Goal: Information Seeking & Learning: Understand process/instructions

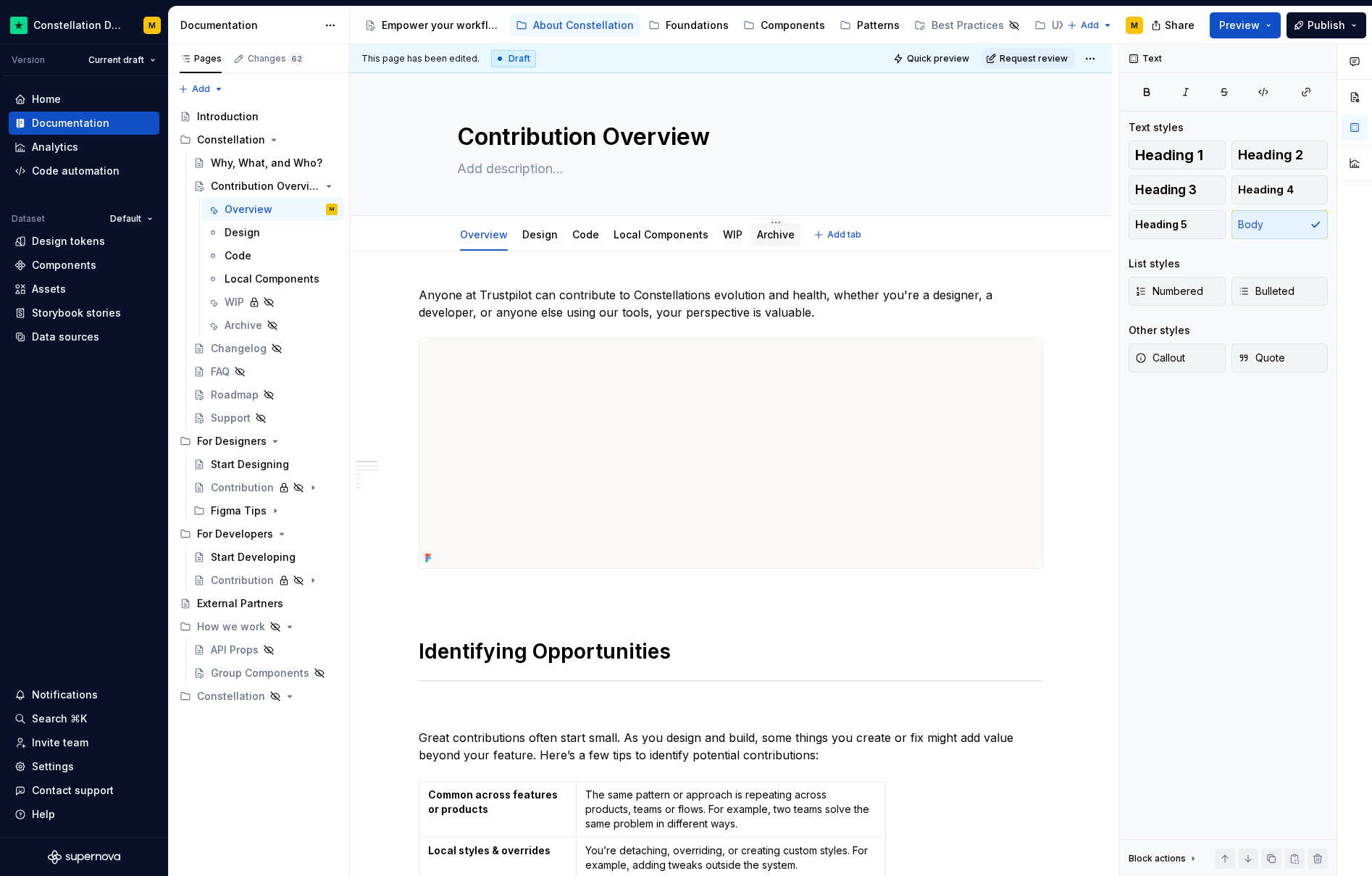
click at [757, 232] on link "Archive" at bounding box center [776, 234] width 38 height 13
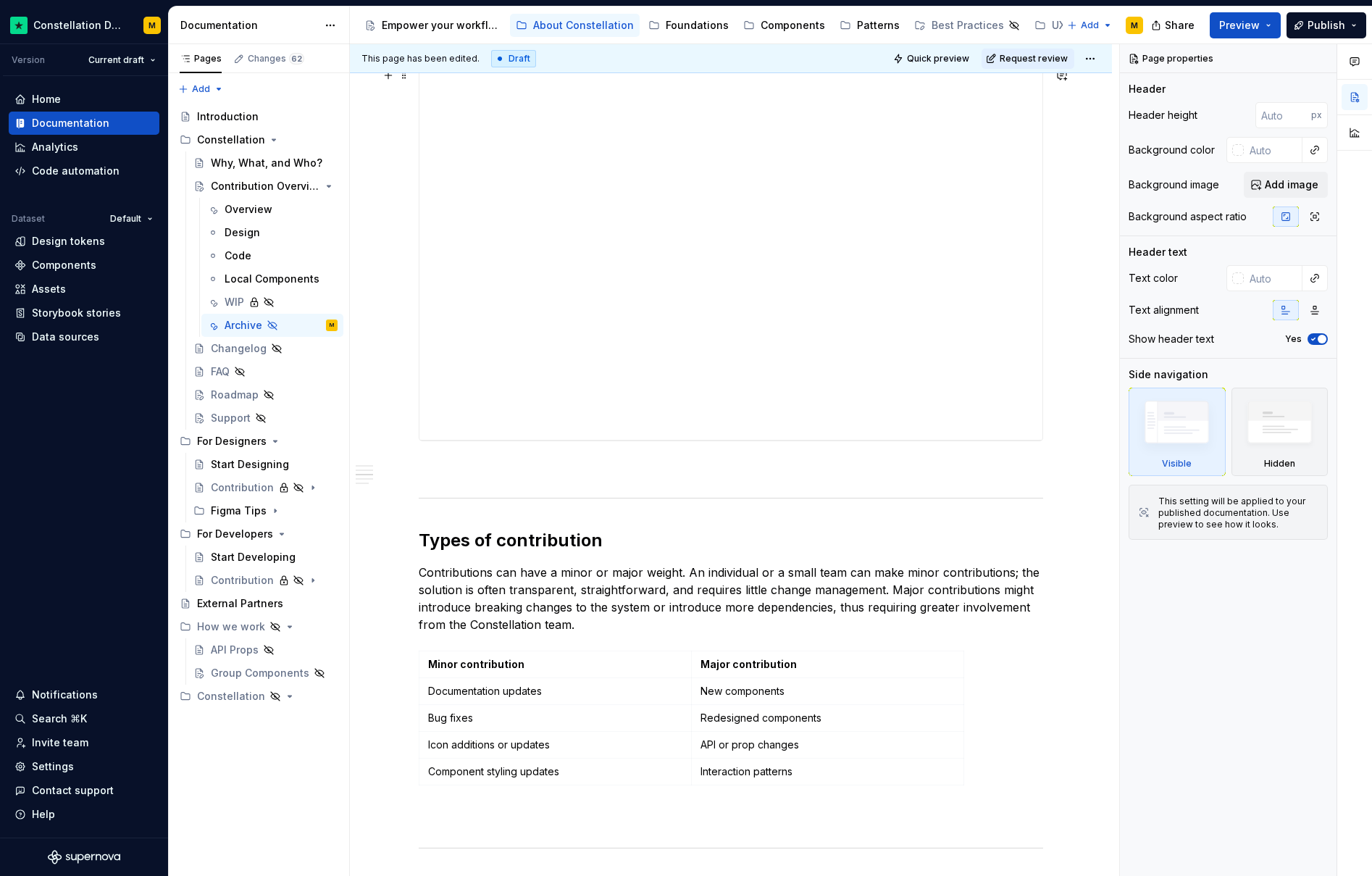
scroll to position [1181, 0]
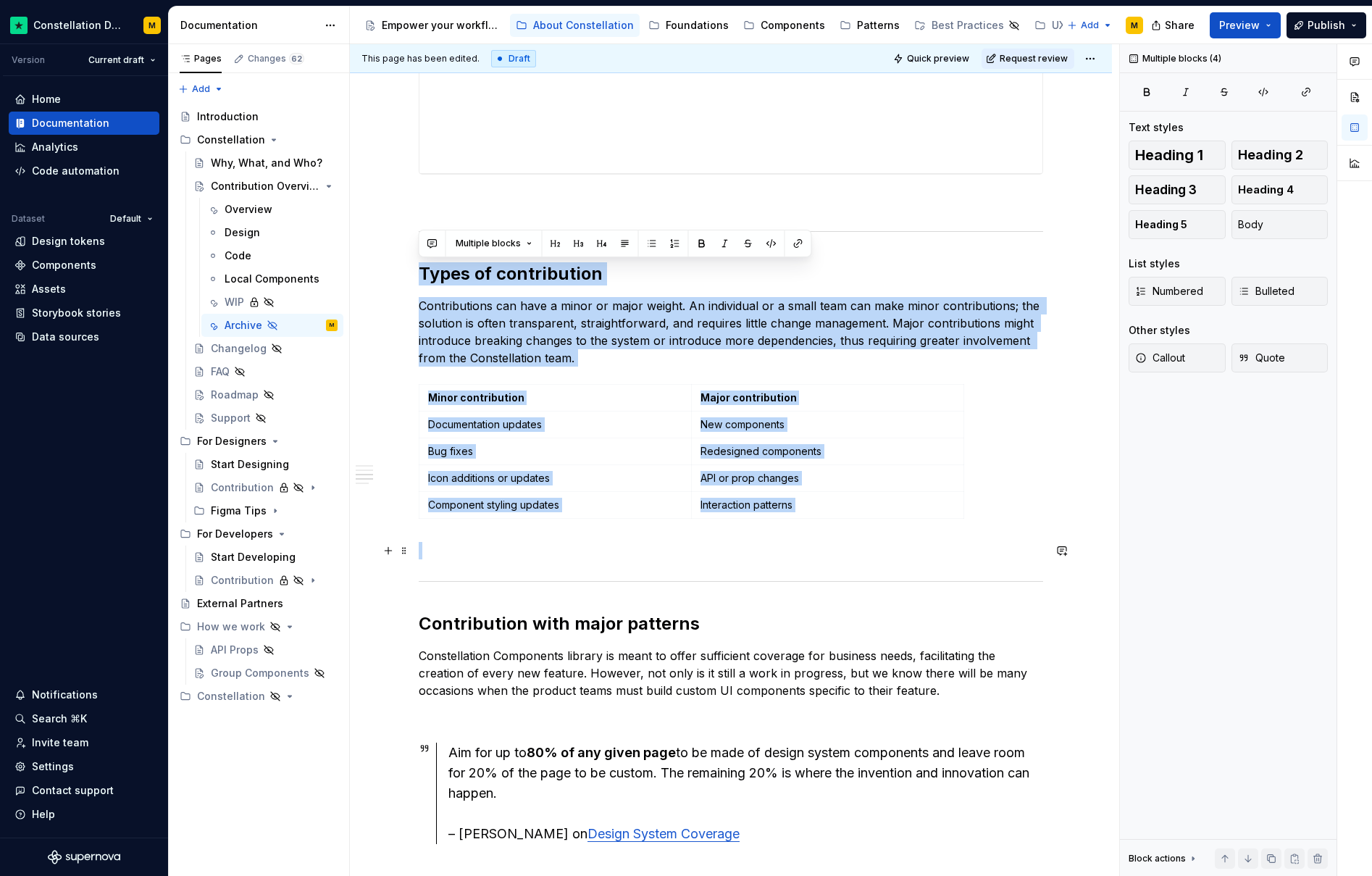
drag, startPoint x: 421, startPoint y: 275, endPoint x: 933, endPoint y: 542, distance: 577.4
click at [933, 542] on div "**********" at bounding box center [731, 508] width 624 height 2807
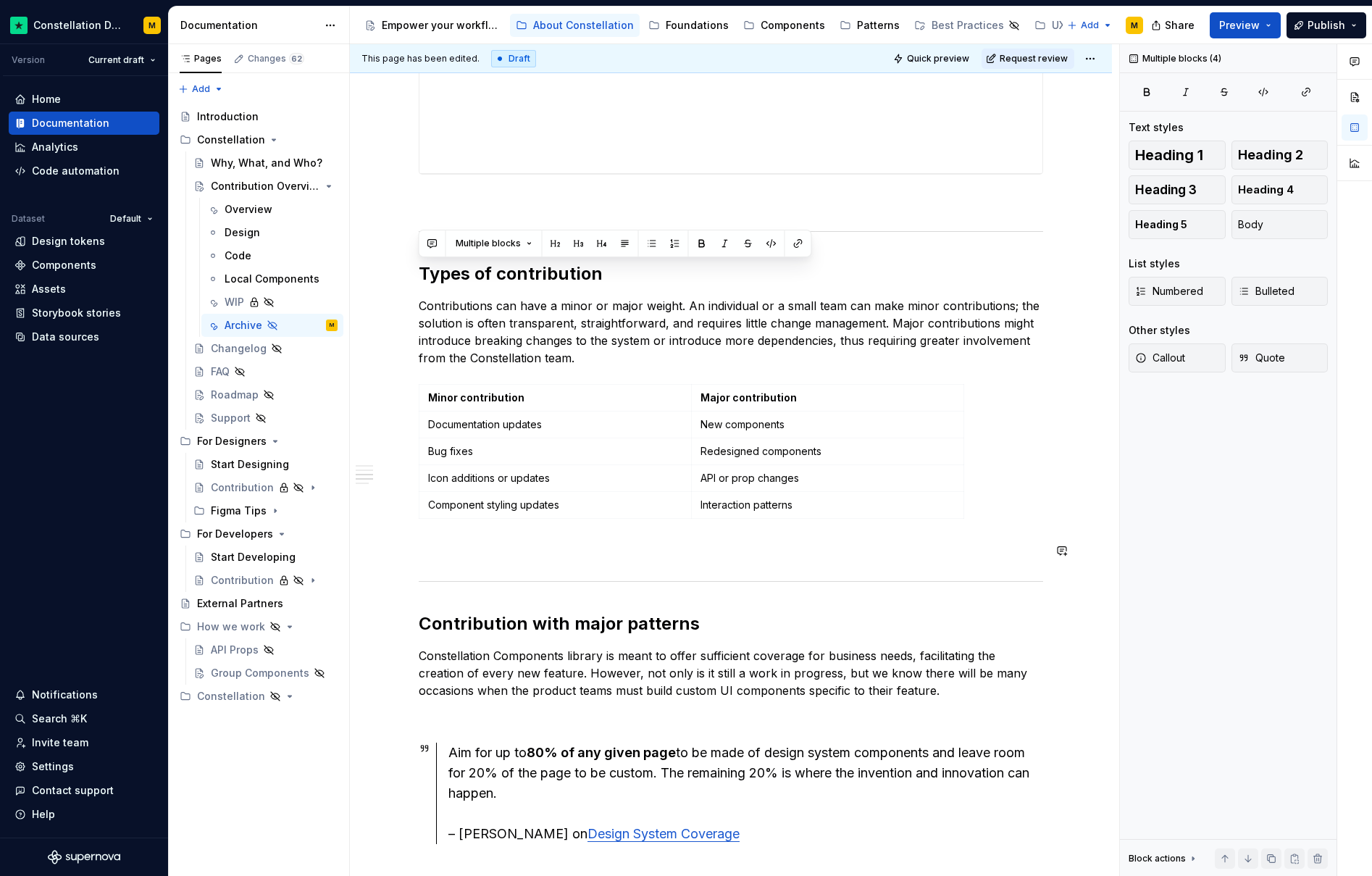
click at [960, 536] on div "**********" at bounding box center [731, 508] width 624 height 2807
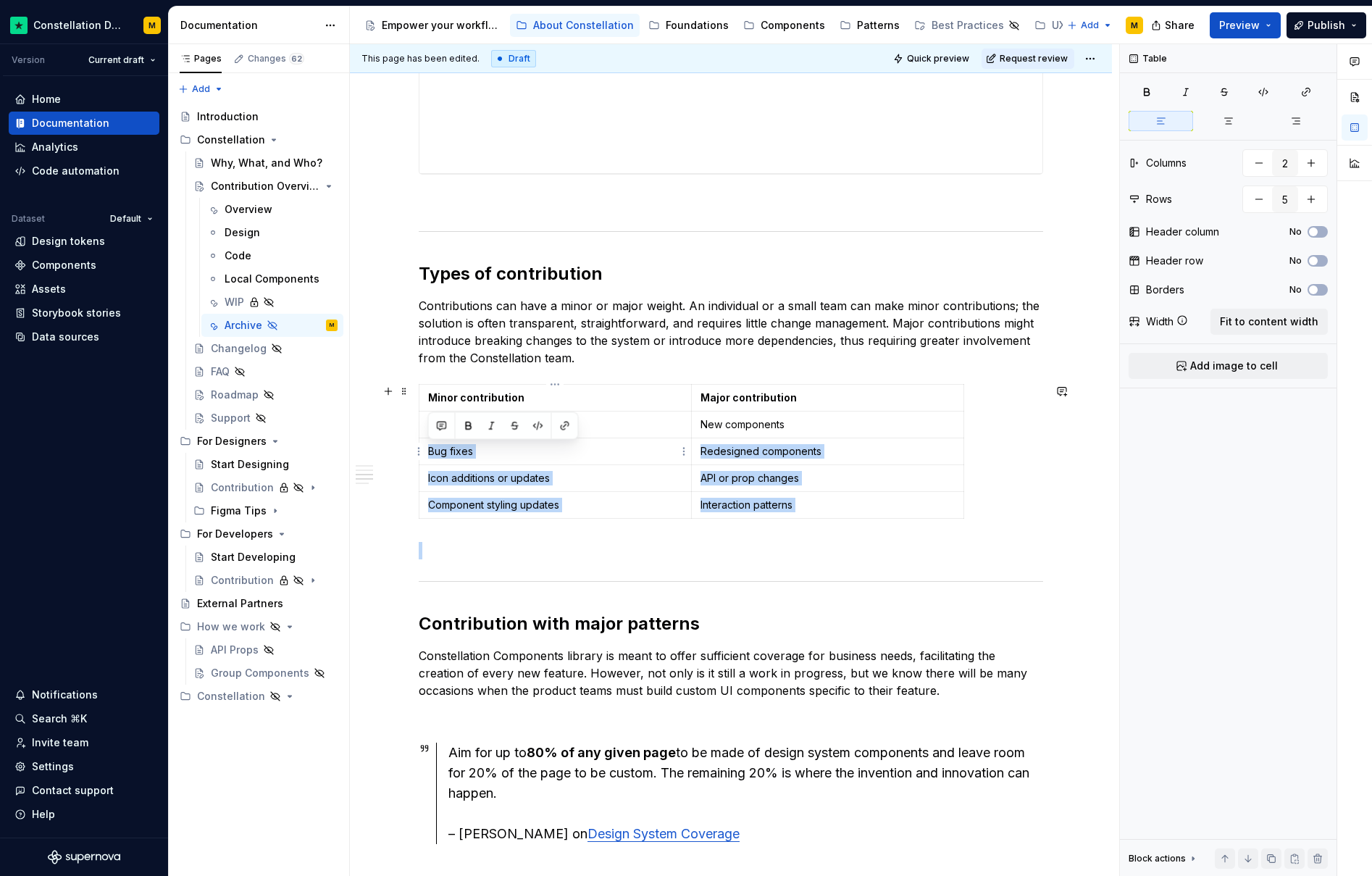
drag, startPoint x: 725, startPoint y: 555, endPoint x: 450, endPoint y: 442, distance: 297.3
click at [450, 442] on div "**********" at bounding box center [731, 508] width 624 height 2807
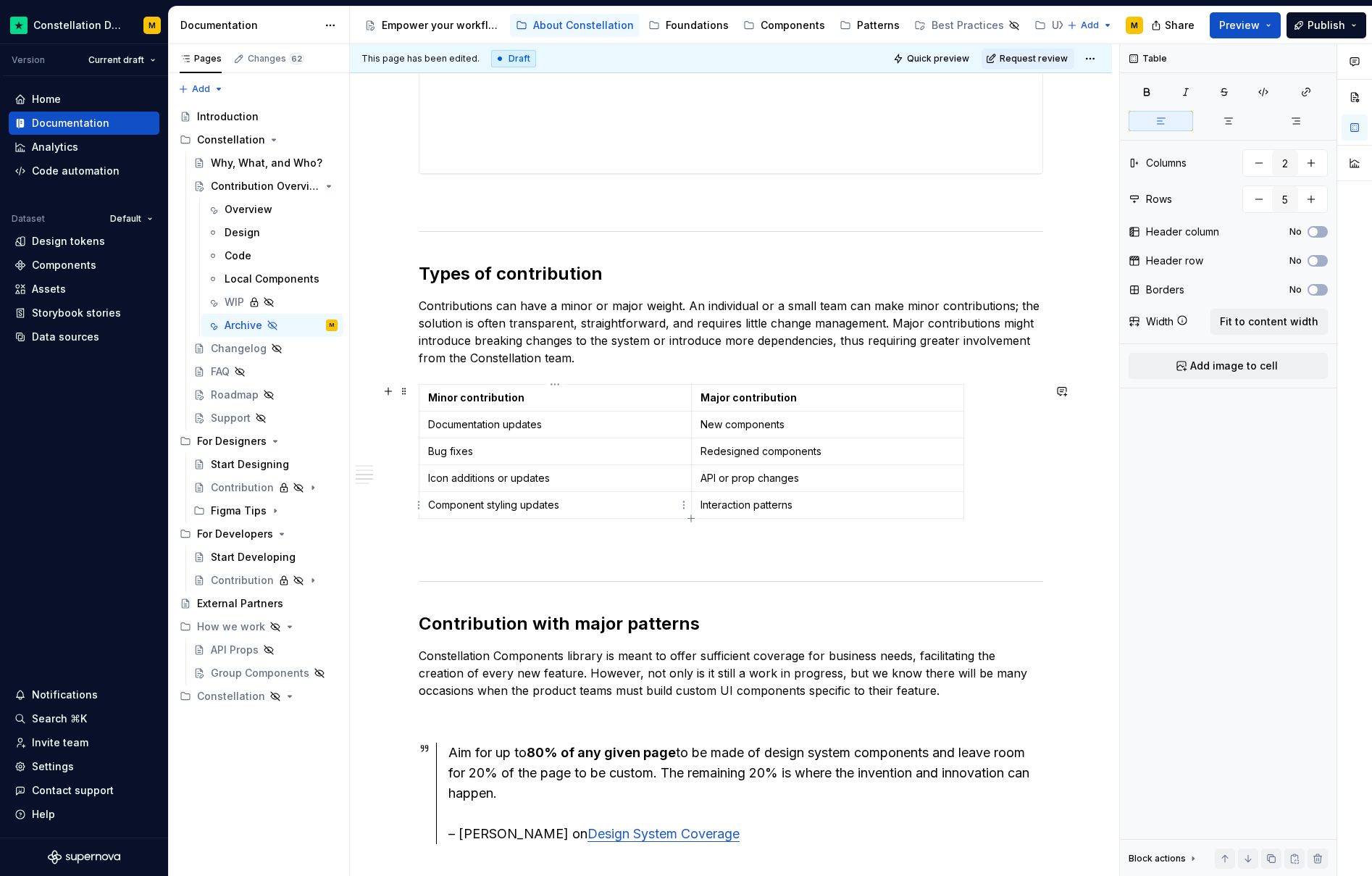
click at [513, 508] on p "Component styling updates" at bounding box center [555, 505] width 255 height 14
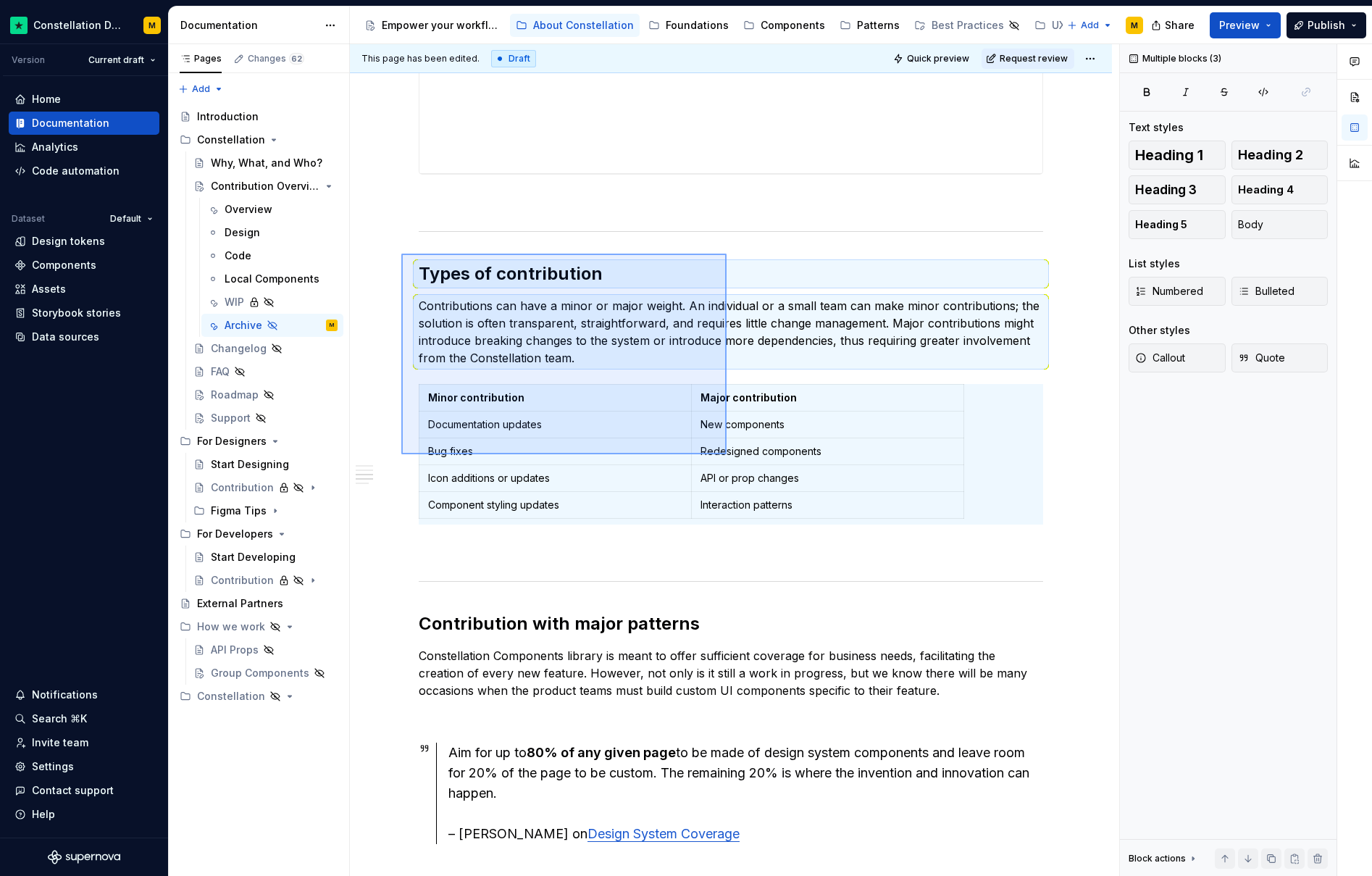
drag, startPoint x: 401, startPoint y: 254, endPoint x: 726, endPoint y: 455, distance: 382.1
click at [726, 455] on div "**********" at bounding box center [734, 460] width 769 height 832
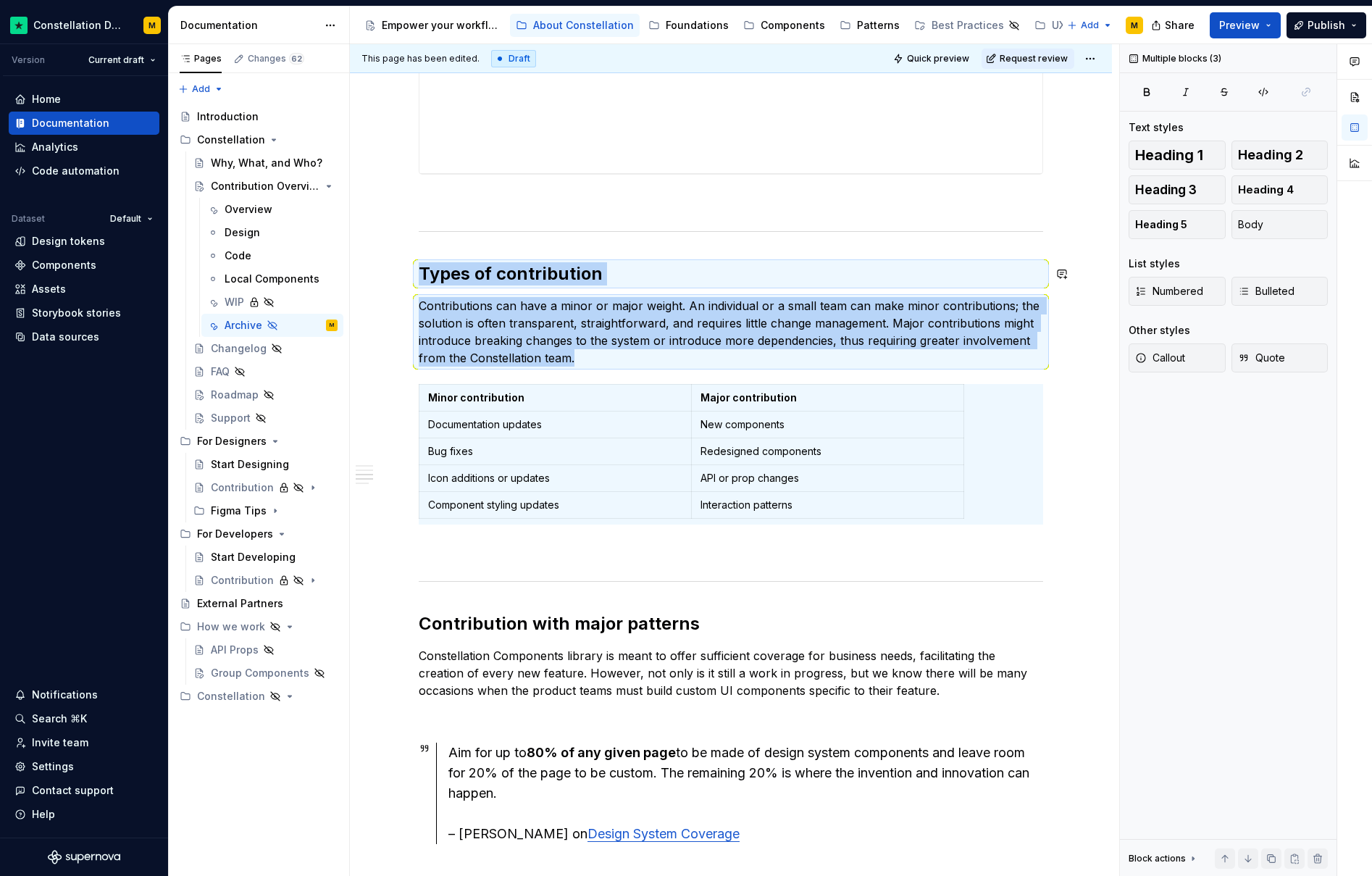
copy div "Types of contribution Contributions can have a minor or major weight. An indivi…"
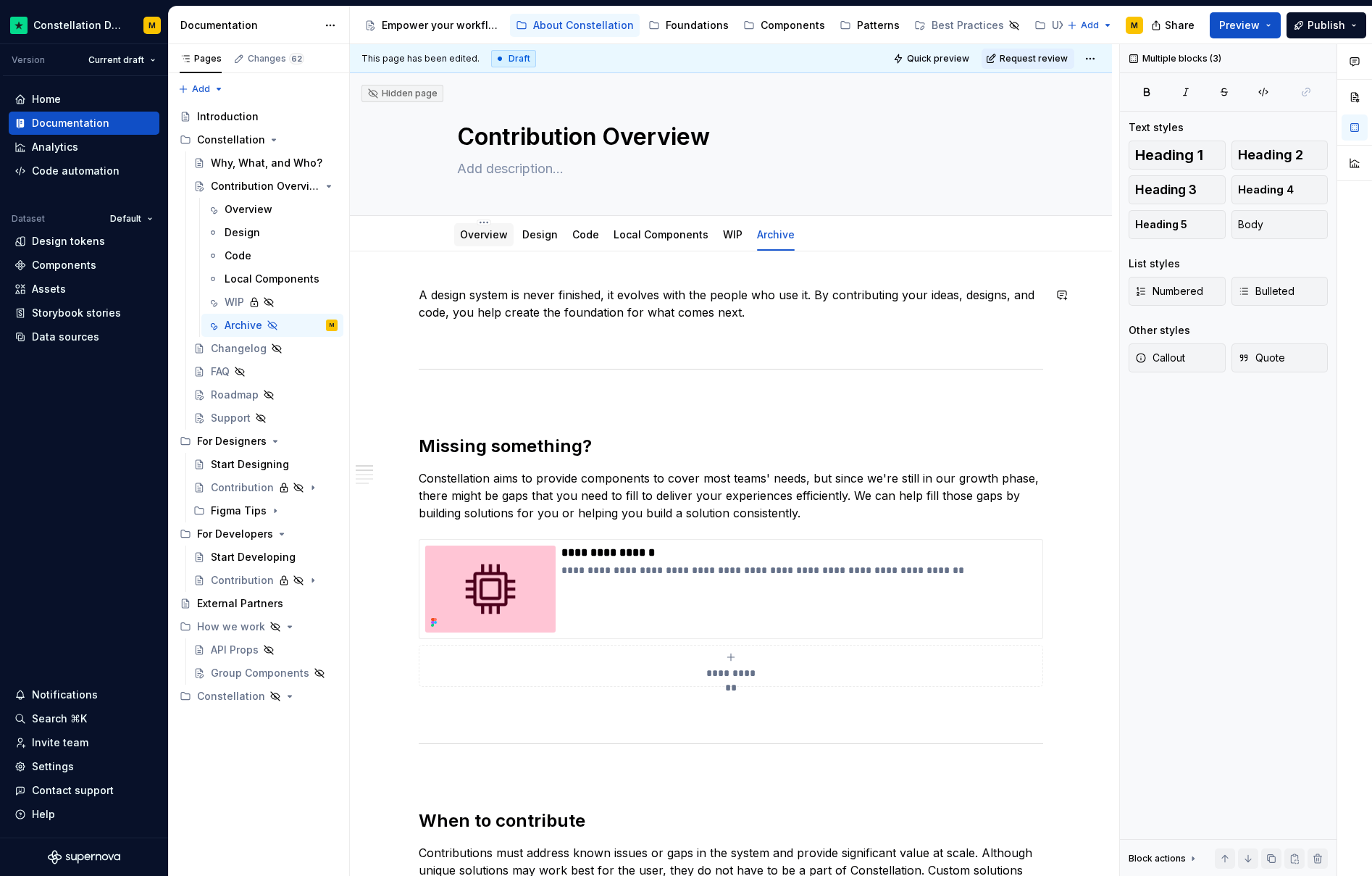
click at [485, 239] on link "Overview" at bounding box center [484, 234] width 48 height 13
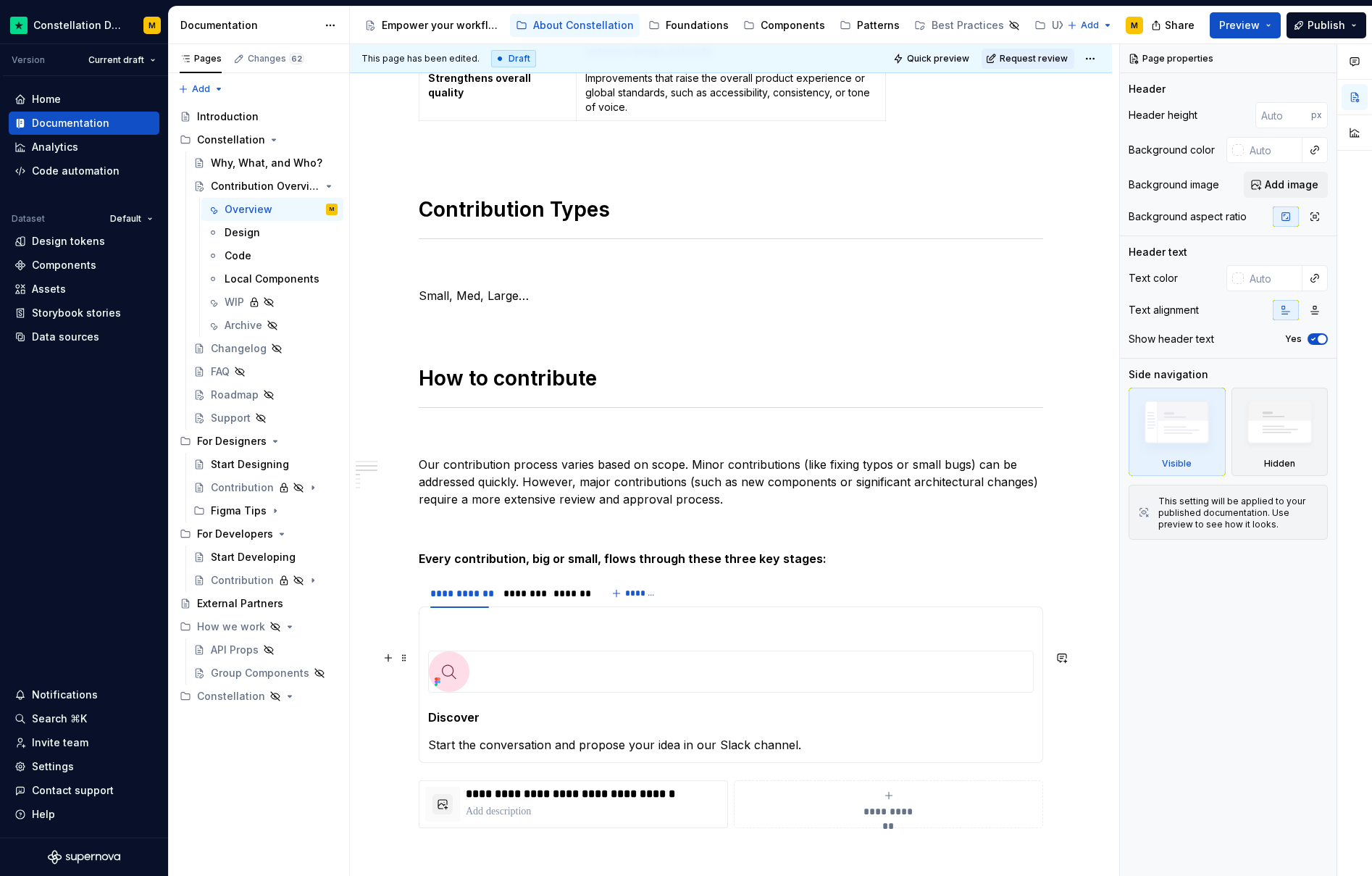
scroll to position [873, 0]
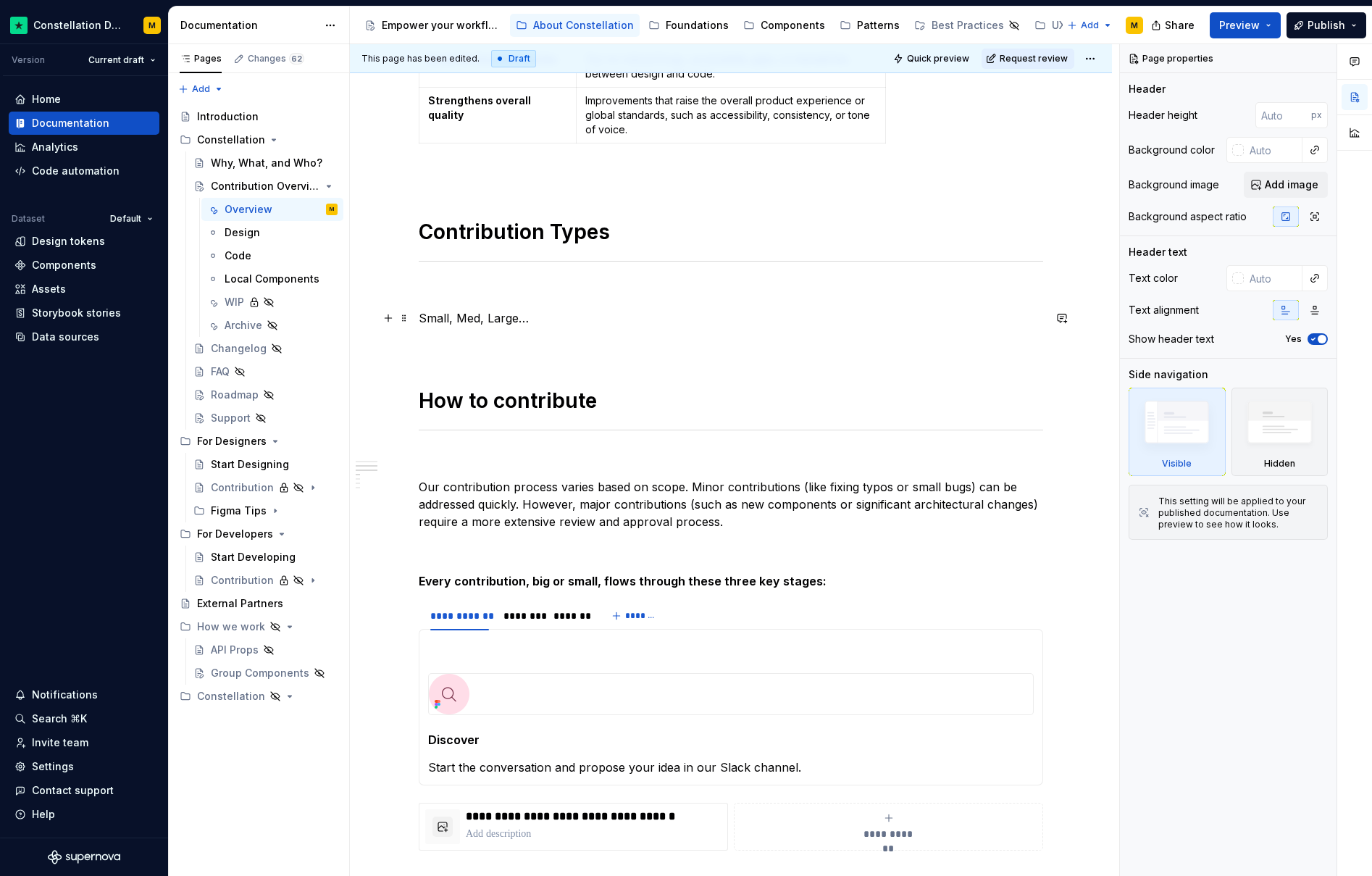
click at [462, 320] on p "Small, Med, Large…" at bounding box center [731, 317] width 624 height 17
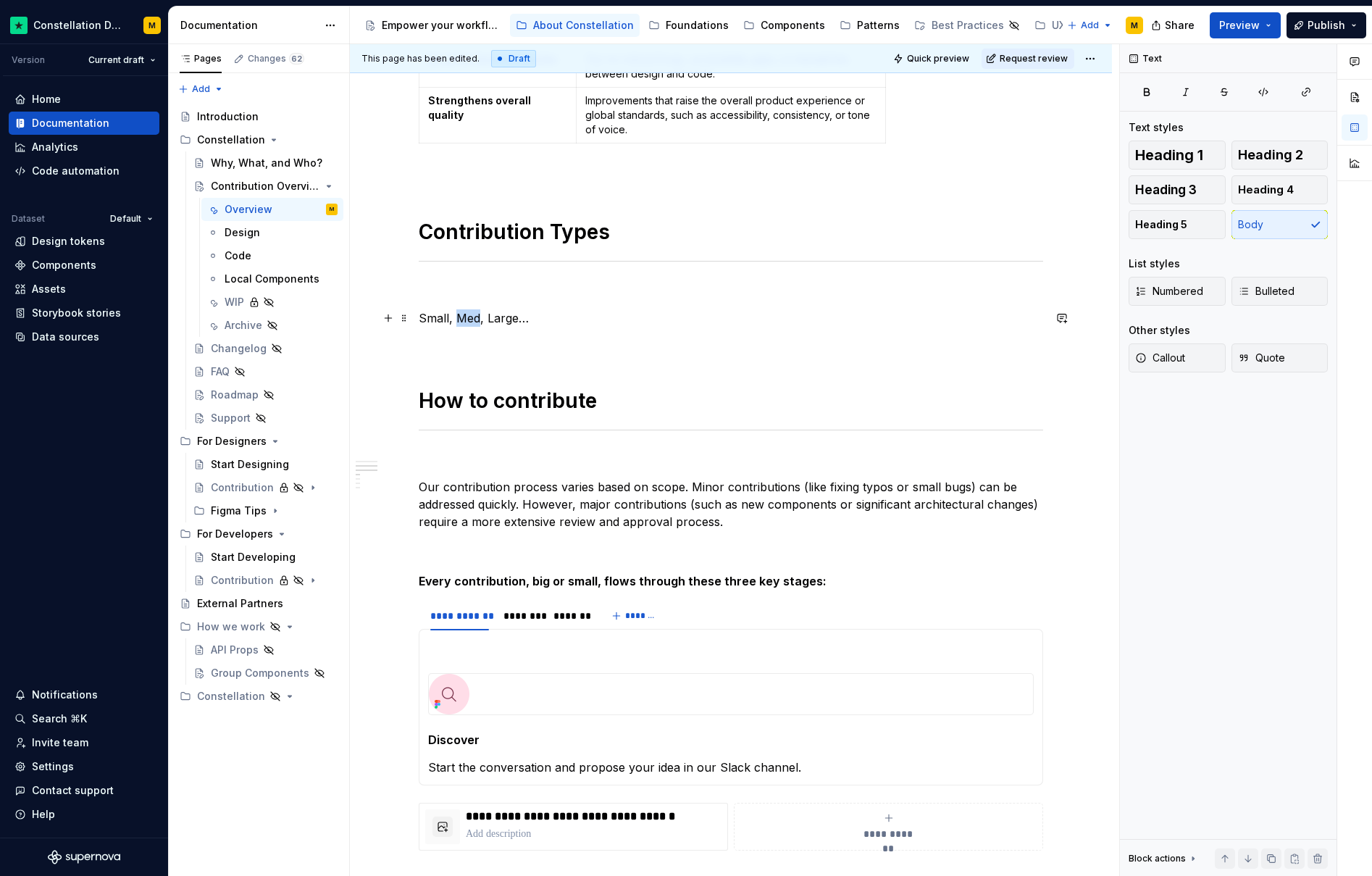
click at [462, 320] on p "Small, Med, Large…" at bounding box center [731, 317] width 624 height 17
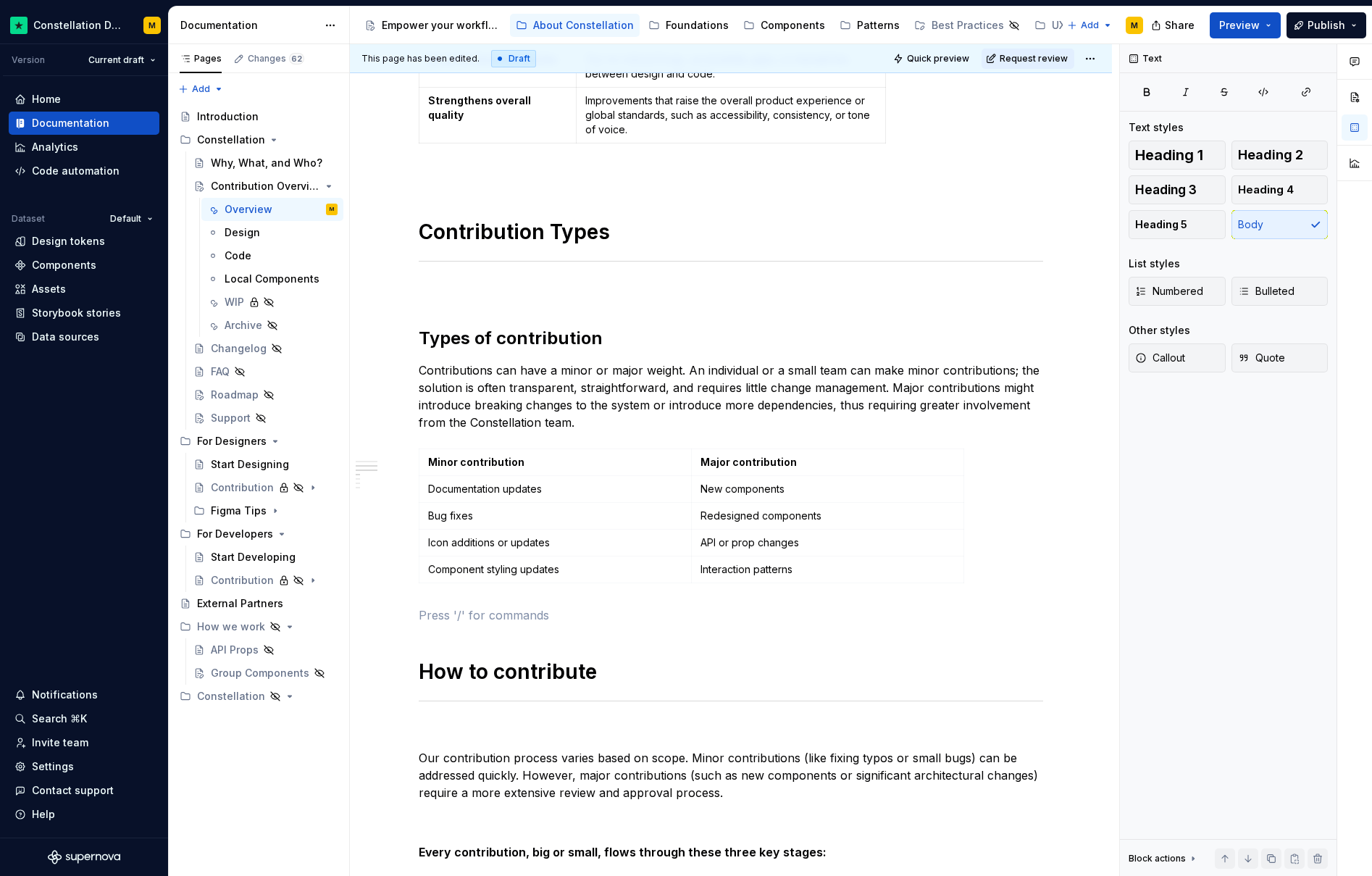
click at [478, 331] on h2 "Types of contribution" at bounding box center [731, 338] width 624 height 23
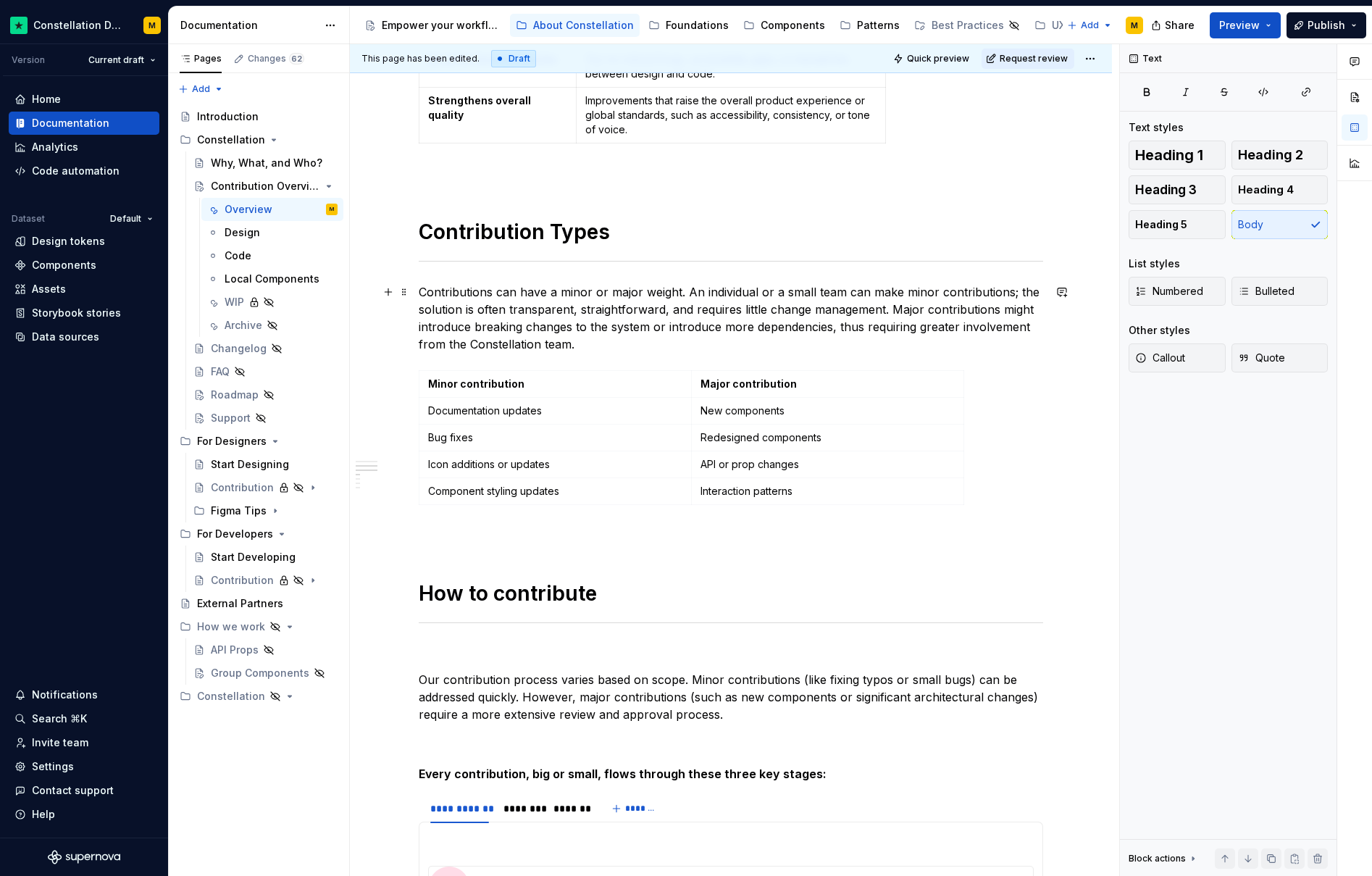
click at [481, 328] on p "Contributions can have a minor or major weight. An individual or a small team c…" at bounding box center [731, 318] width 624 height 70
click at [581, 344] on p "Contributions can have a minor or major weight. An individual or a small team c…" at bounding box center [731, 318] width 624 height 70
click at [417, 296] on div "Anyone at Trustpilot can contribute to Constellations evolution and health, whe…" at bounding box center [731, 367] width 762 height 1980
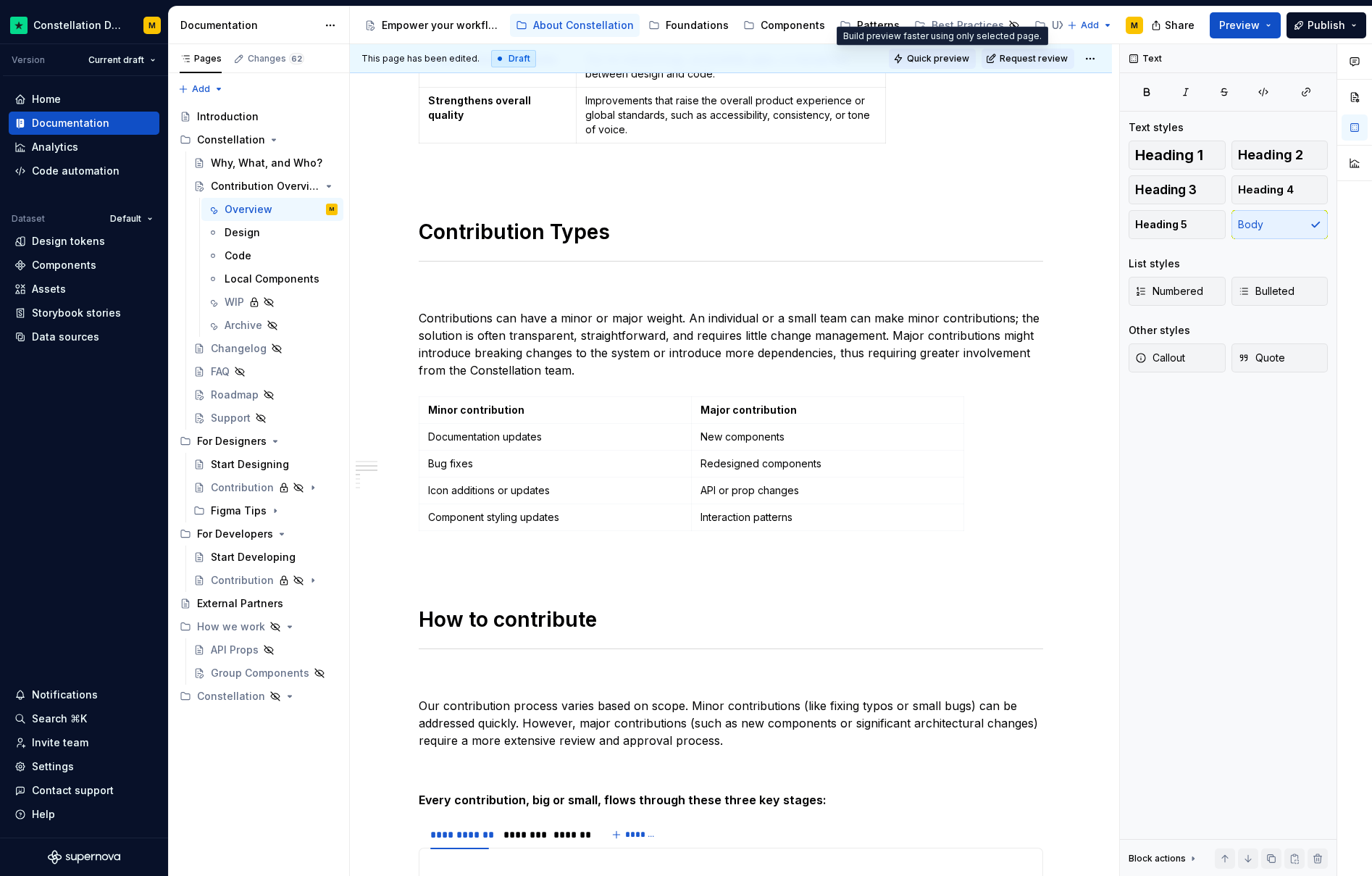
click at [946, 53] on span "Quick preview" at bounding box center [938, 58] width 63 height 12
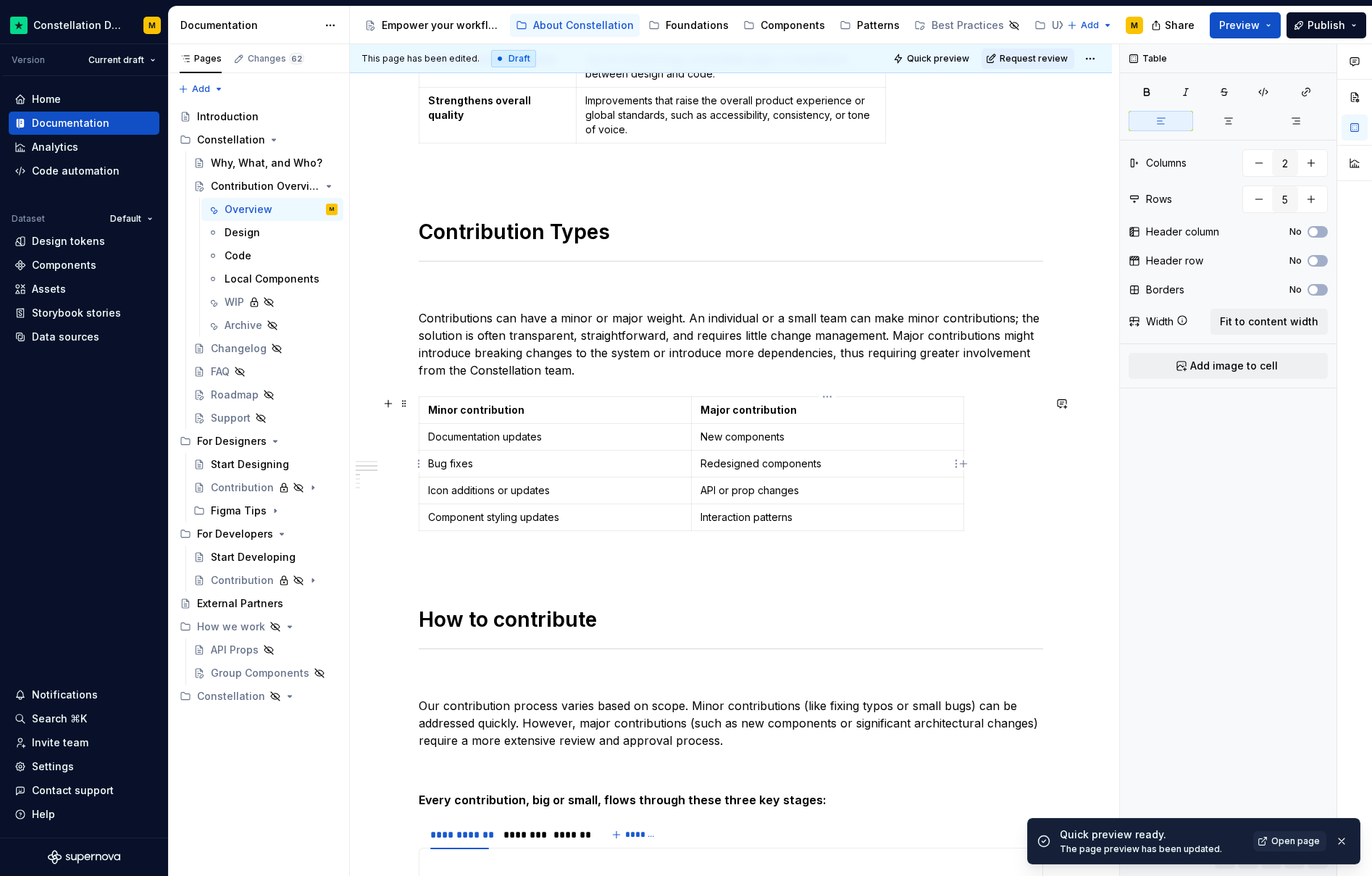
click at [715, 471] on p "Redesigned components" at bounding box center [827, 463] width 255 height 14
click at [1318, 290] on icon "button" at bounding box center [1313, 290] width 12 height 9
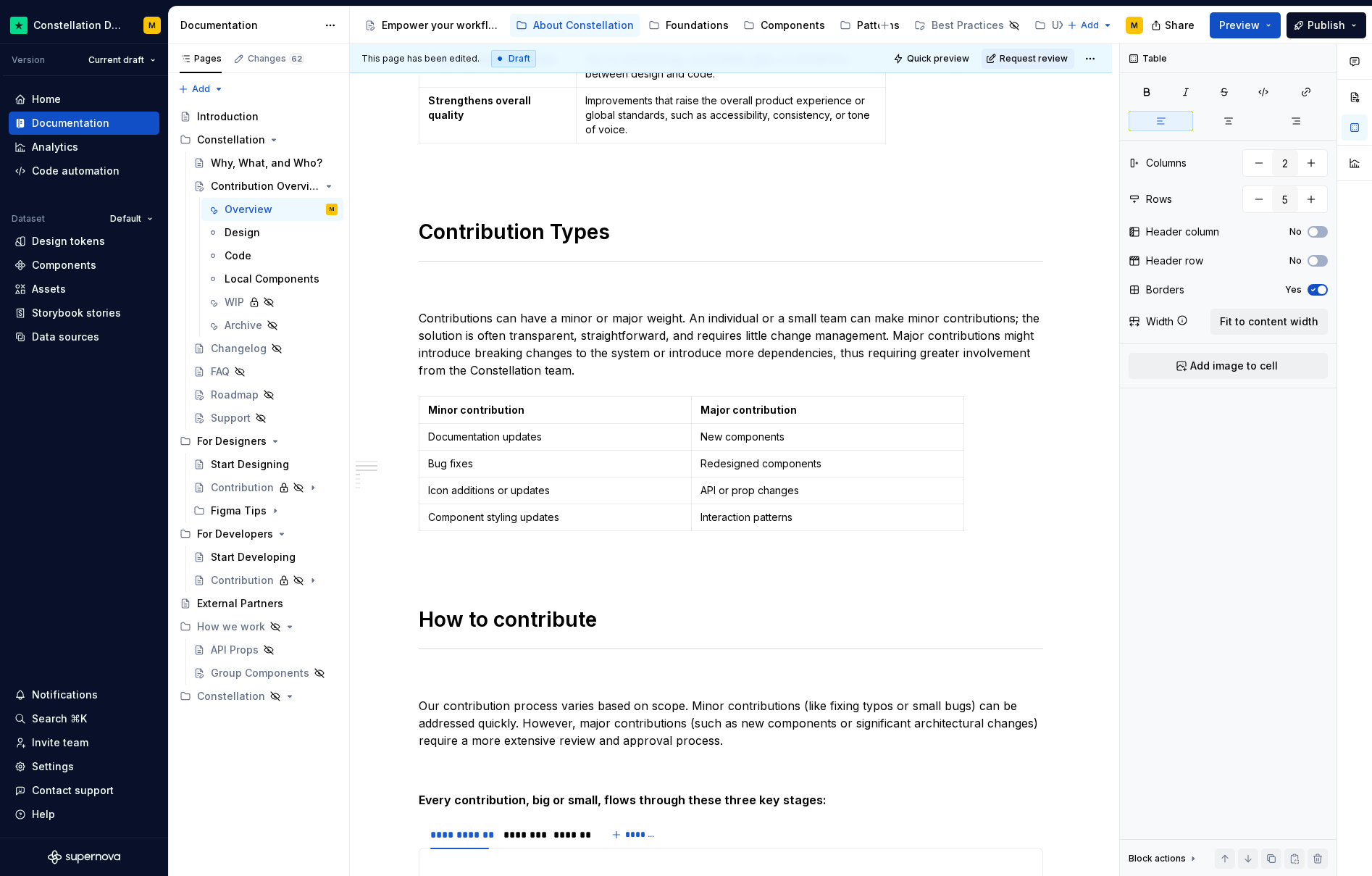
type textarea "*"
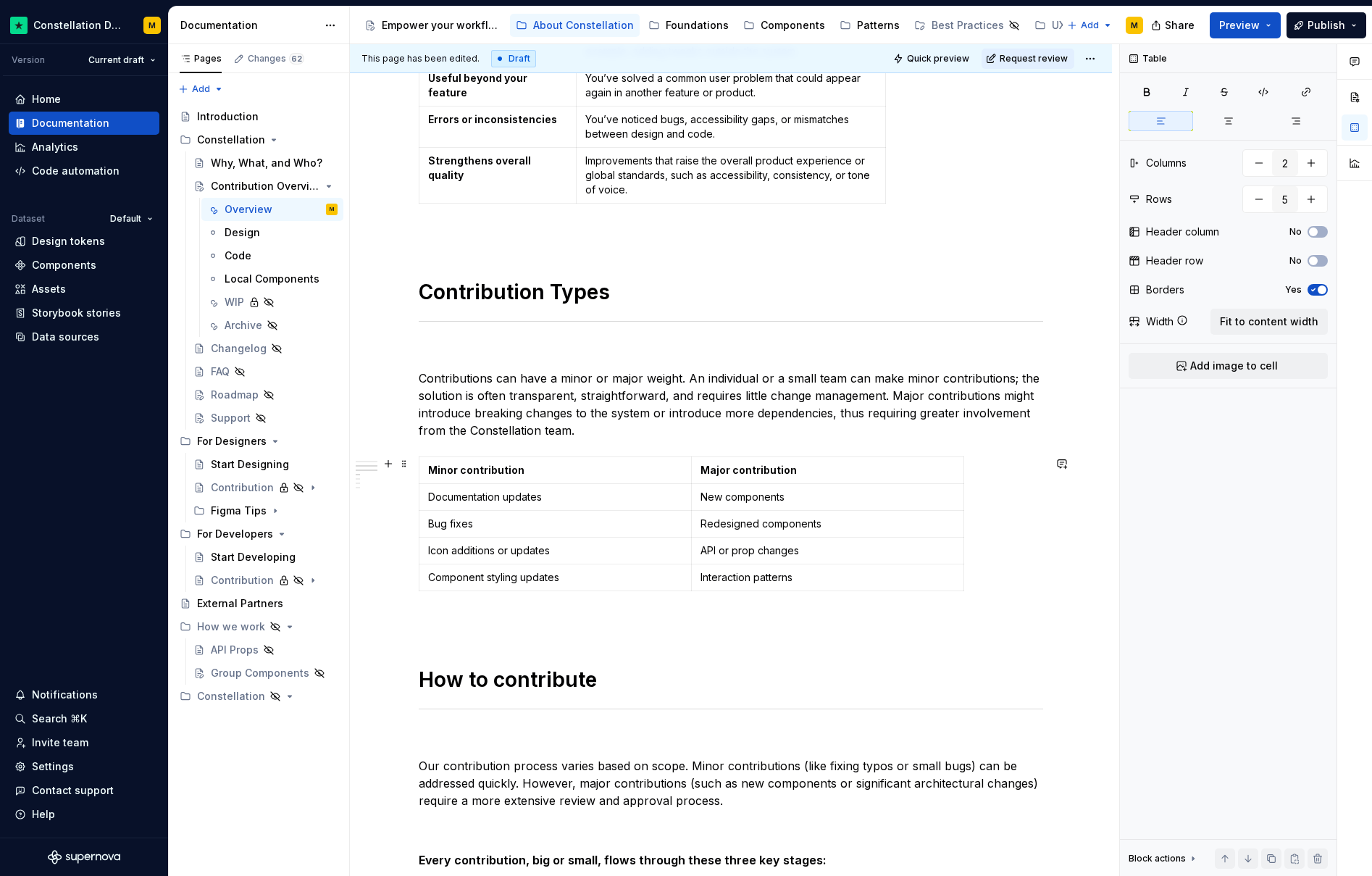
scroll to position [800, 0]
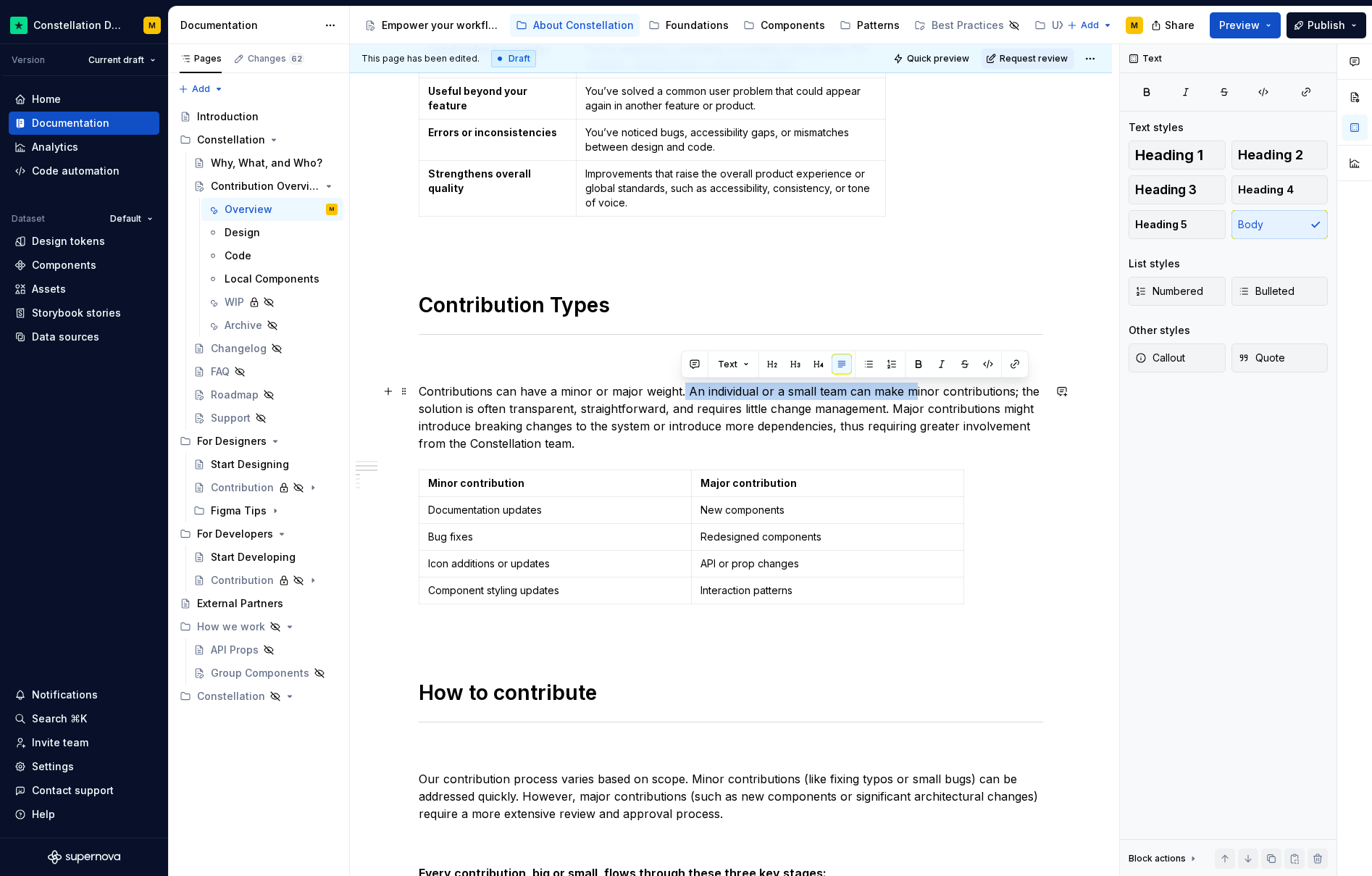
drag, startPoint x: 681, startPoint y: 389, endPoint x: 908, endPoint y: 384, distance: 227.1
click at [908, 384] on p "Contributions can have a minor or major weight. An individual or a small team c…" at bounding box center [731, 417] width 624 height 70
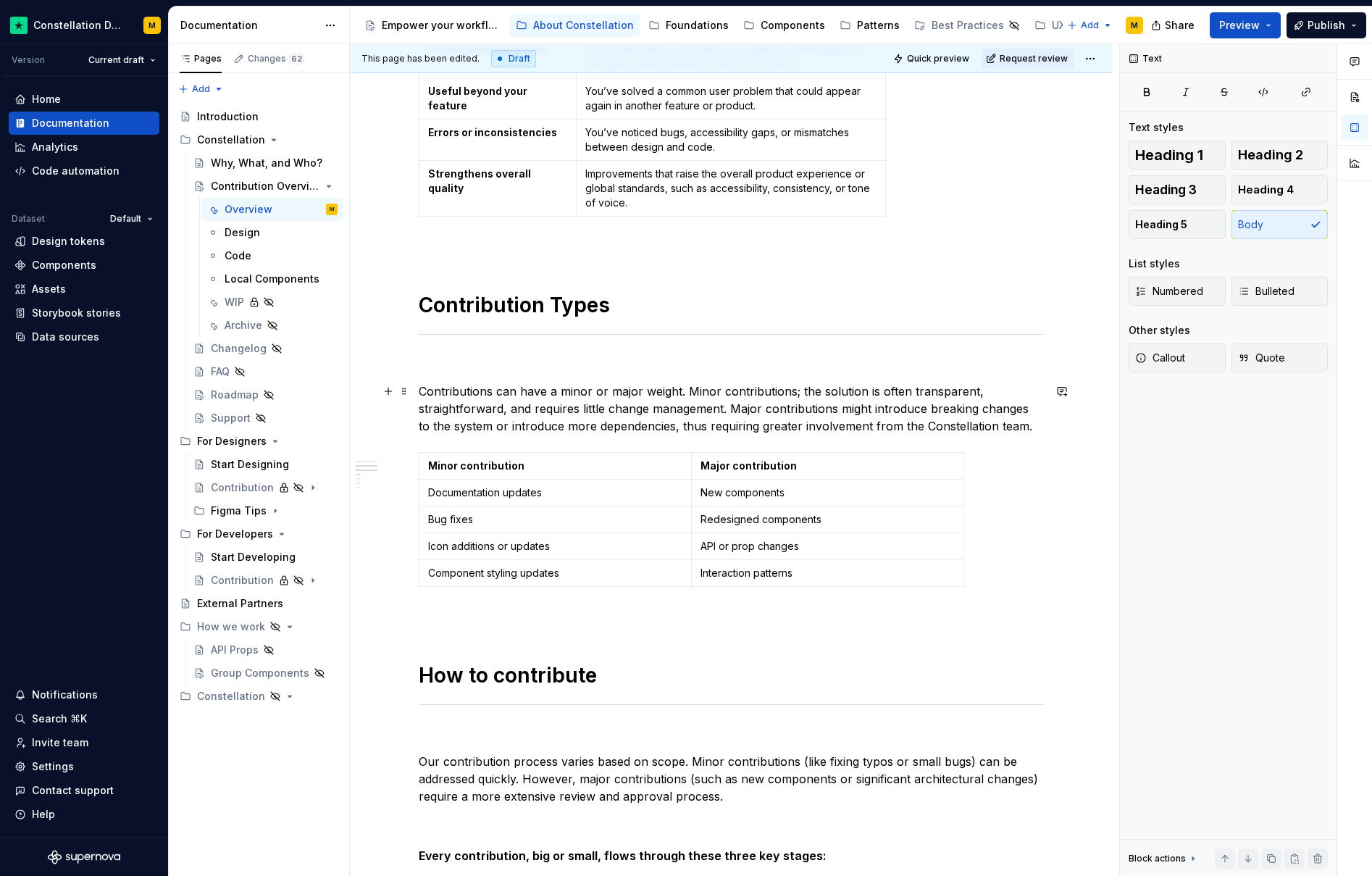
click at [806, 396] on p "Contributions can have a minor or major weight. Minor contributions; the soluti…" at bounding box center [731, 408] width 624 height 52
click at [872, 393] on p "Contributions can have a minor or major weight. Minor contributions; the soluti…" at bounding box center [731, 408] width 624 height 52
click at [887, 388] on p "Contributions can have a minor or major weight. Minor contributions are often t…" at bounding box center [731, 408] width 624 height 52
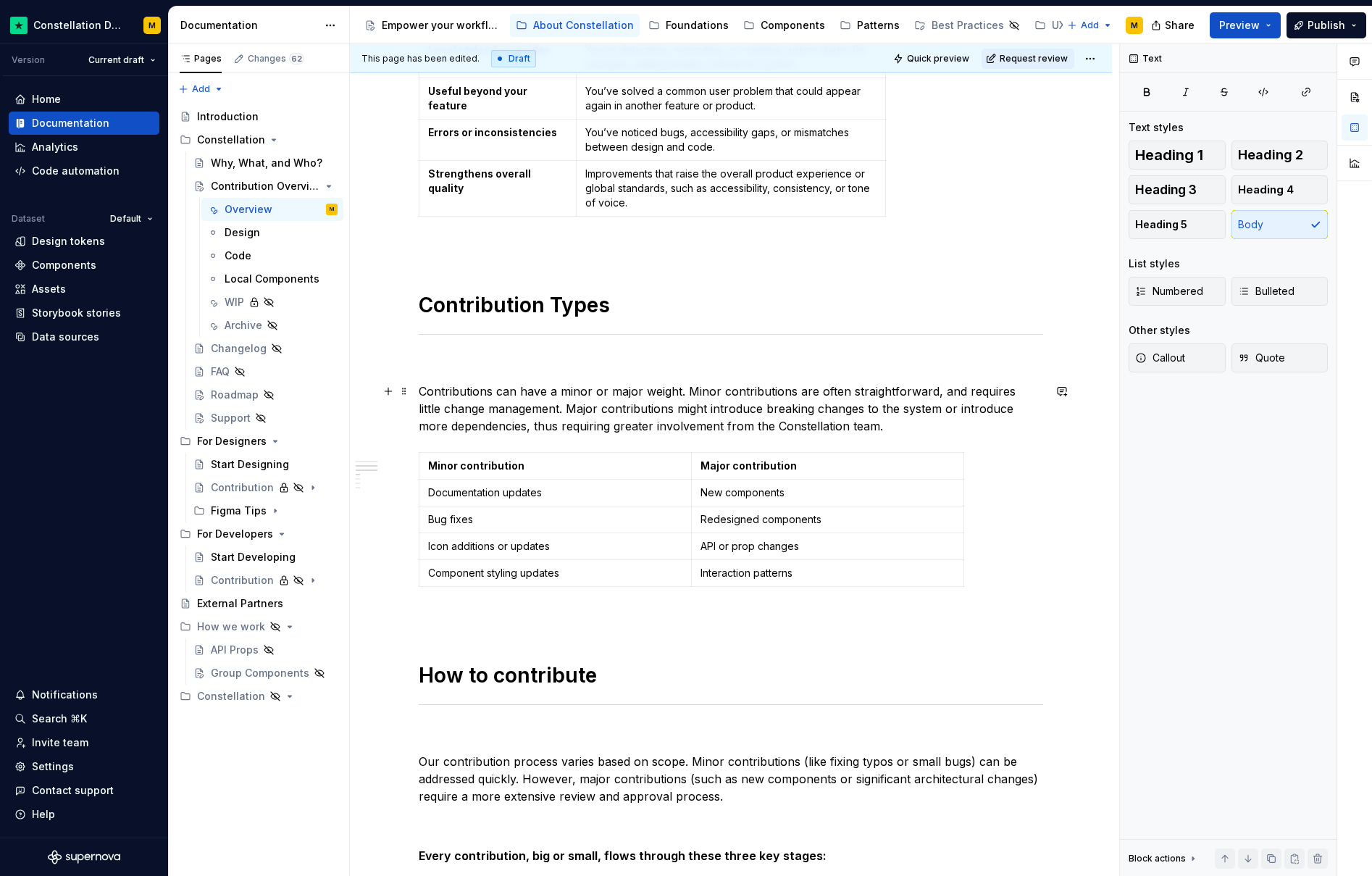
click at [933, 393] on p "Contributions can have a minor or major weight. Minor contributions are often s…" at bounding box center [731, 408] width 624 height 52
click at [999, 389] on p "Contributions can have a minor or major weight. Minor contributions are often s…" at bounding box center [731, 408] width 624 height 52
click at [936, 415] on p "Contributions can have a minor or major weight. Minor contributions are often s…" at bounding box center [731, 408] width 624 height 52
click at [926, 423] on p "Contributions can have a minor or major weight. Minor contributions are often s…" at bounding box center [731, 408] width 624 height 52
click at [933, 53] on span "Quick preview" at bounding box center [938, 58] width 63 height 12
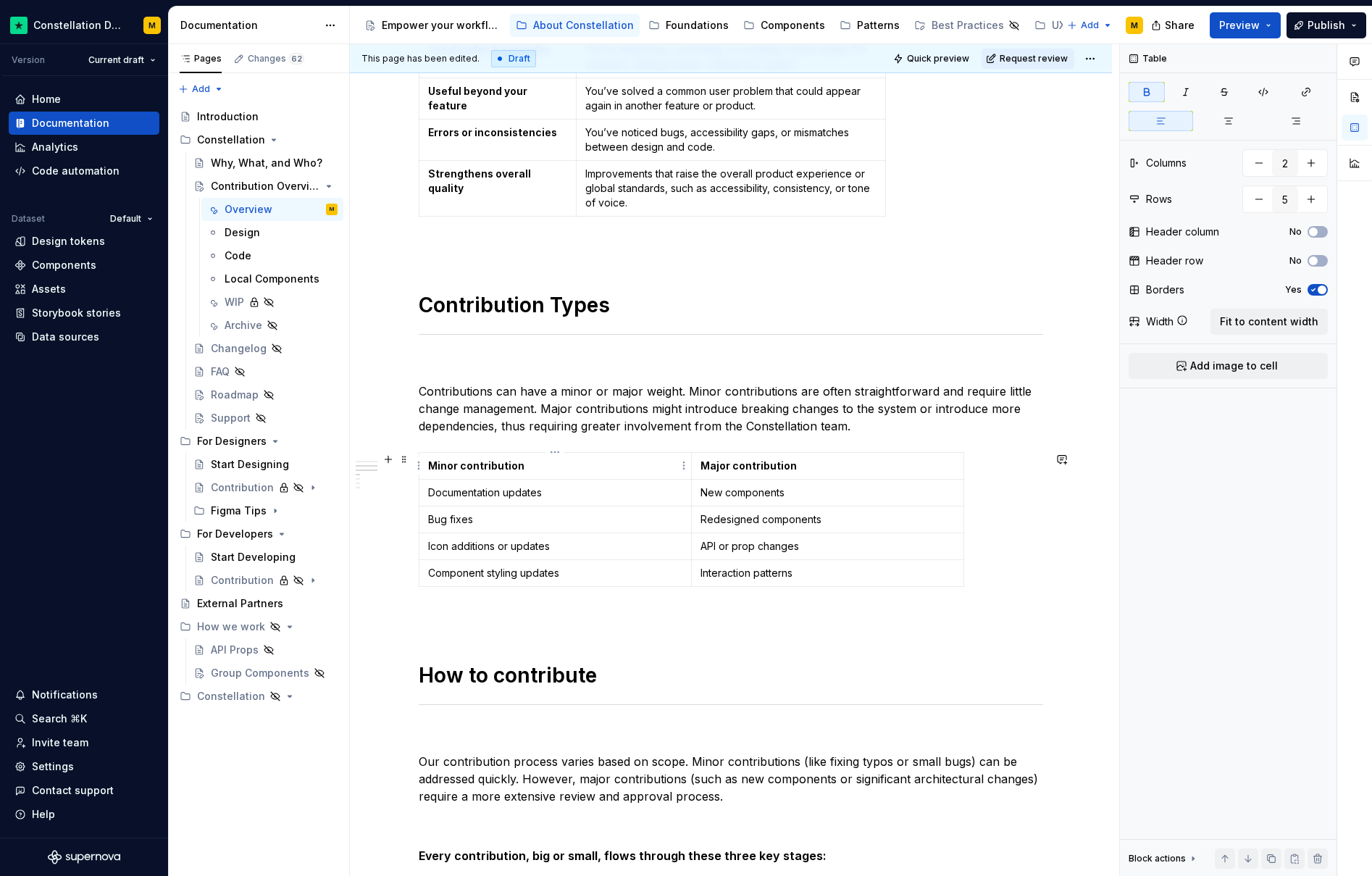
click at [501, 462] on strong "Minor contribution" at bounding box center [476, 465] width 96 height 13
click at [501, 461] on strong "Minor contribution" at bounding box center [476, 465] width 96 height 13
click at [554, 463] on p "Minor contribution" at bounding box center [555, 465] width 255 height 14
click at [1319, 229] on button "No" at bounding box center [1318, 231] width 21 height 12
click at [1319, 229] on span "button" at bounding box center [1322, 232] width 9 height 9
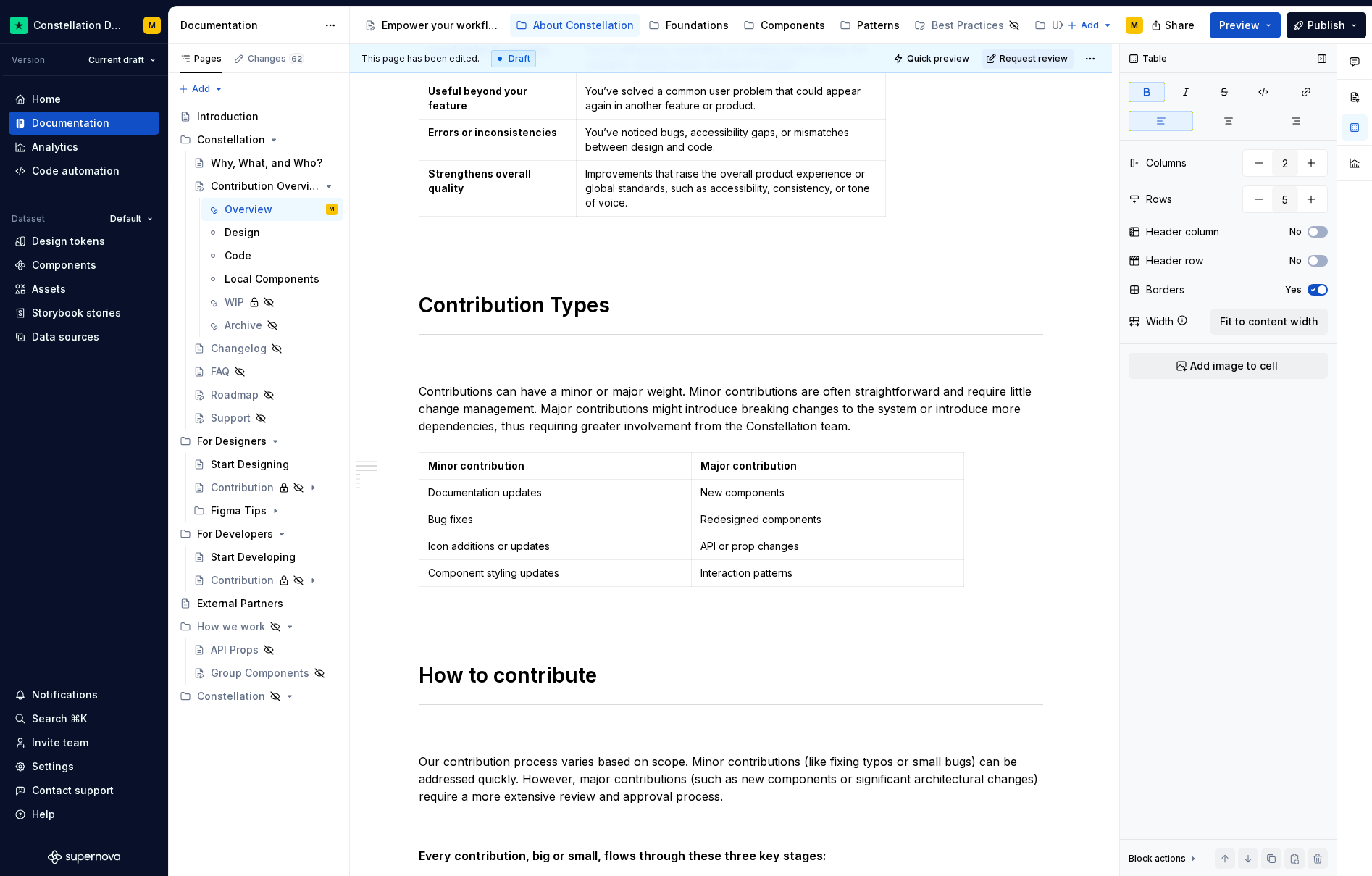
click at [1311, 251] on div "Header row No" at bounding box center [1228, 261] width 199 height 21
click at [1313, 260] on span "button" at bounding box center [1313, 261] width 9 height 9
click at [778, 470] on strong "Major contribution" at bounding box center [749, 465] width 96 height 13
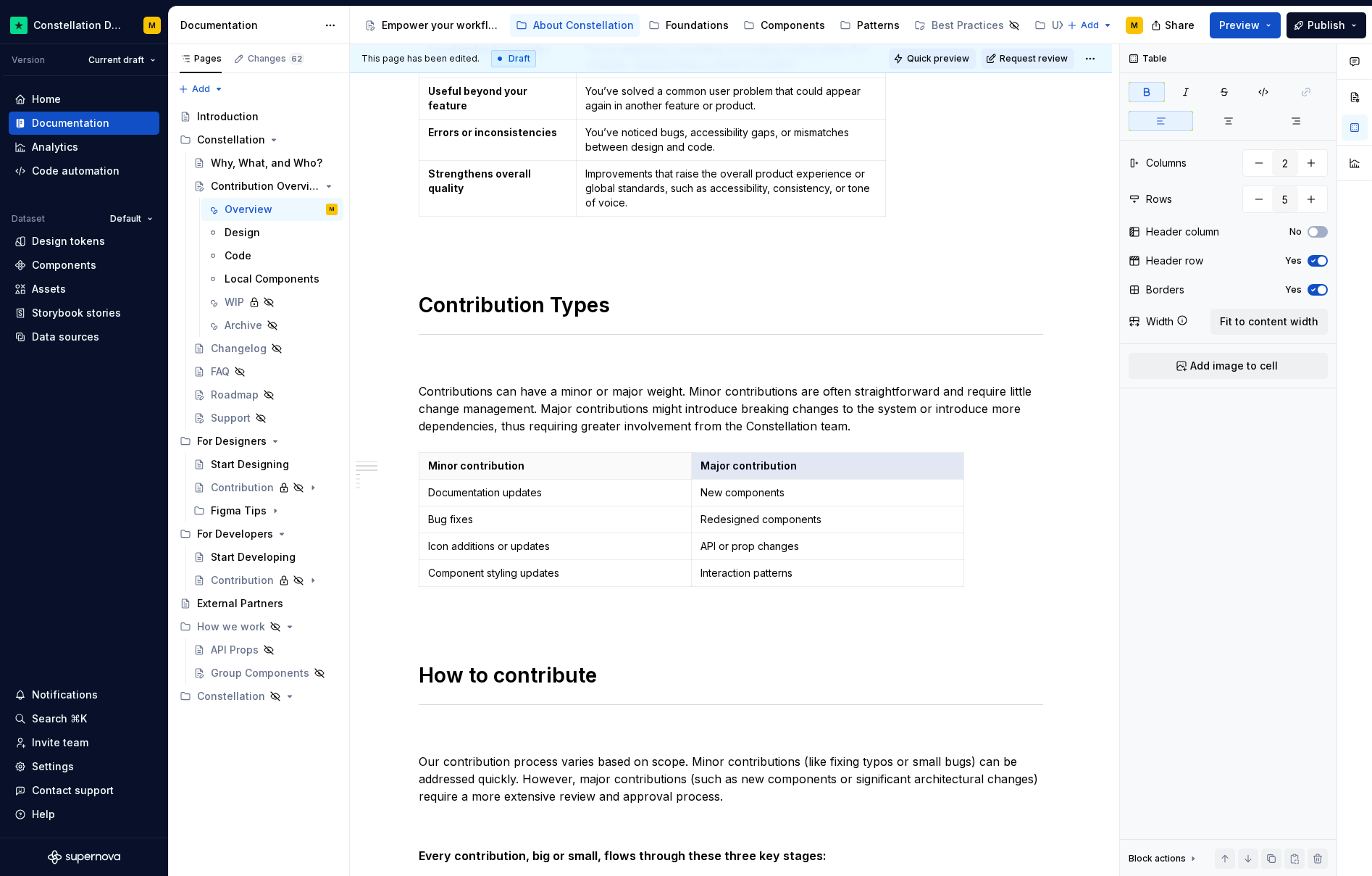
click at [945, 66] on button "Quick preview" at bounding box center [932, 58] width 87 height 21
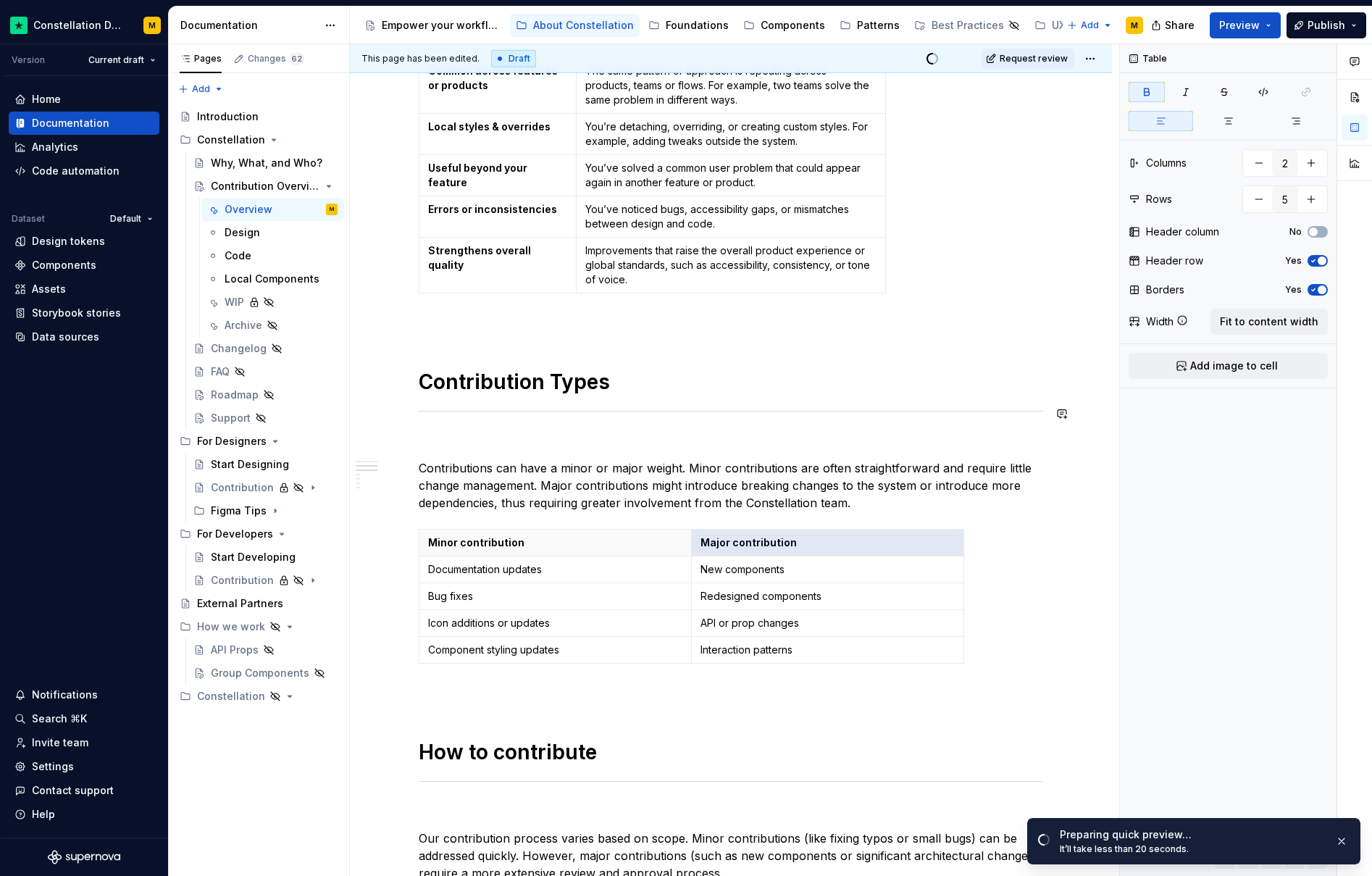
scroll to position [684, 0]
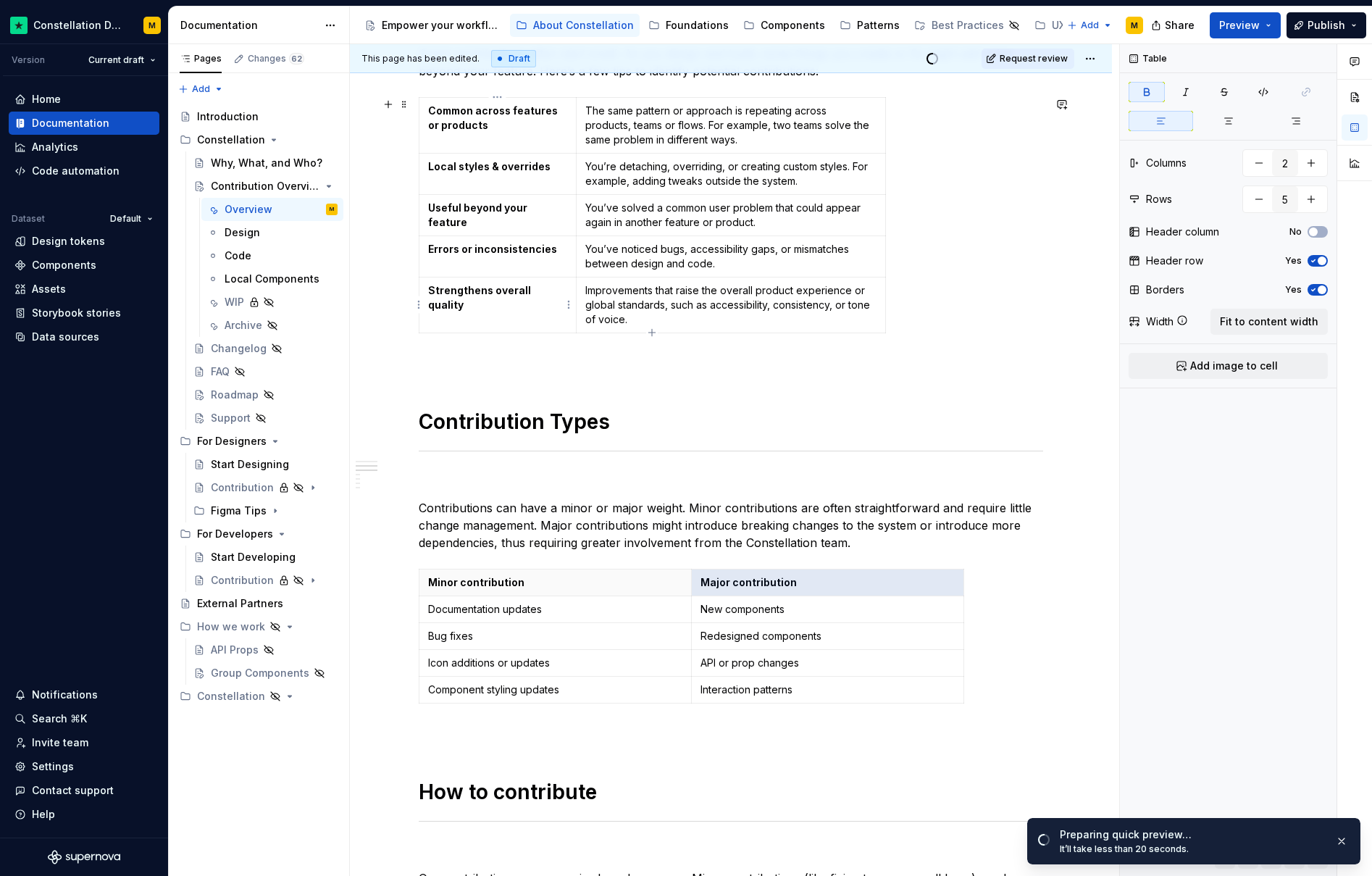
click at [544, 283] on p "Strengthens overall quality" at bounding box center [498, 297] width 139 height 29
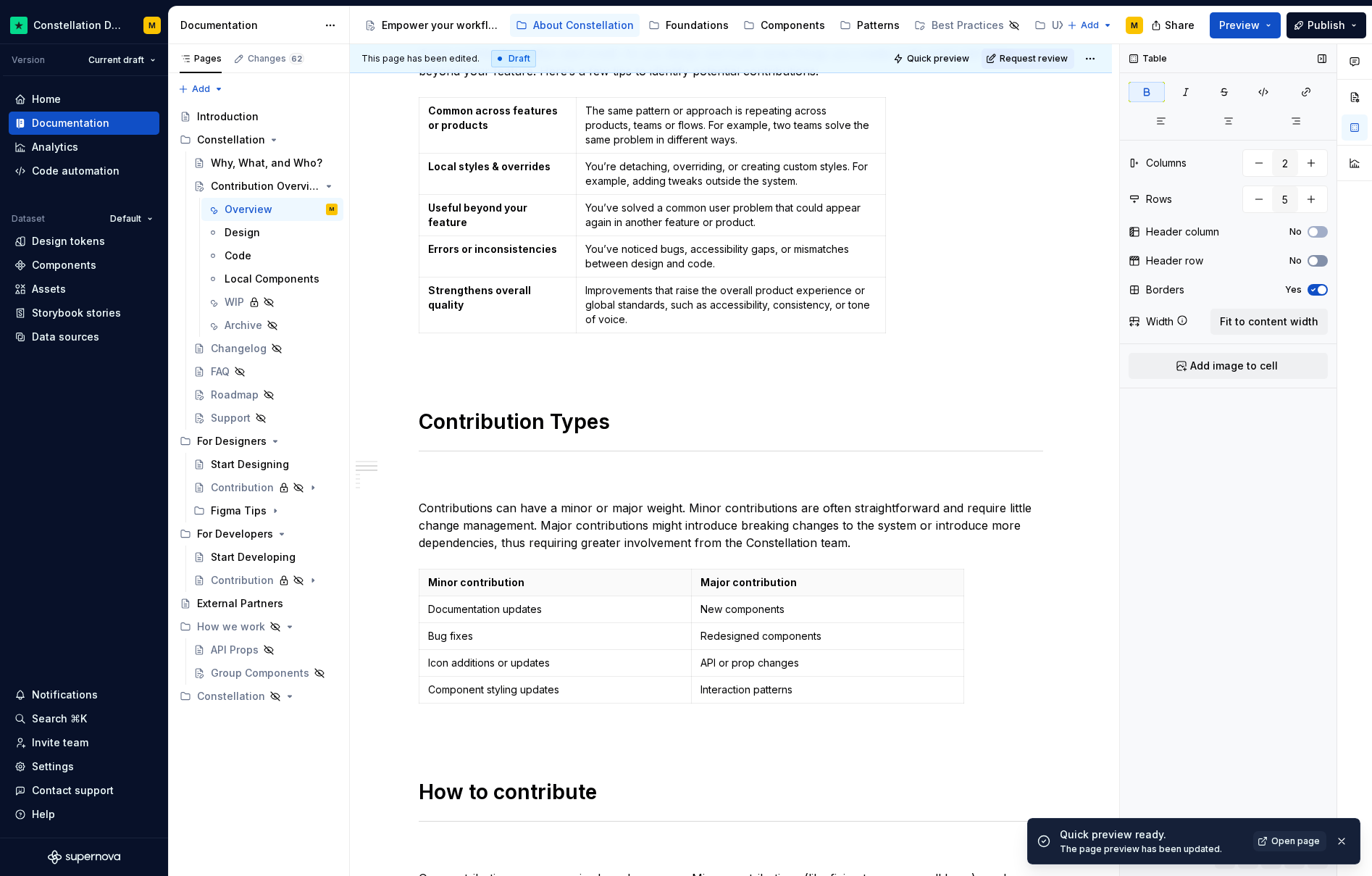
click at [1322, 254] on button "No" at bounding box center [1318, 260] width 21 height 12
click at [1319, 256] on span "button" at bounding box center [1322, 261] width 9 height 9
click at [1313, 230] on span "button" at bounding box center [1313, 232] width 9 height 9
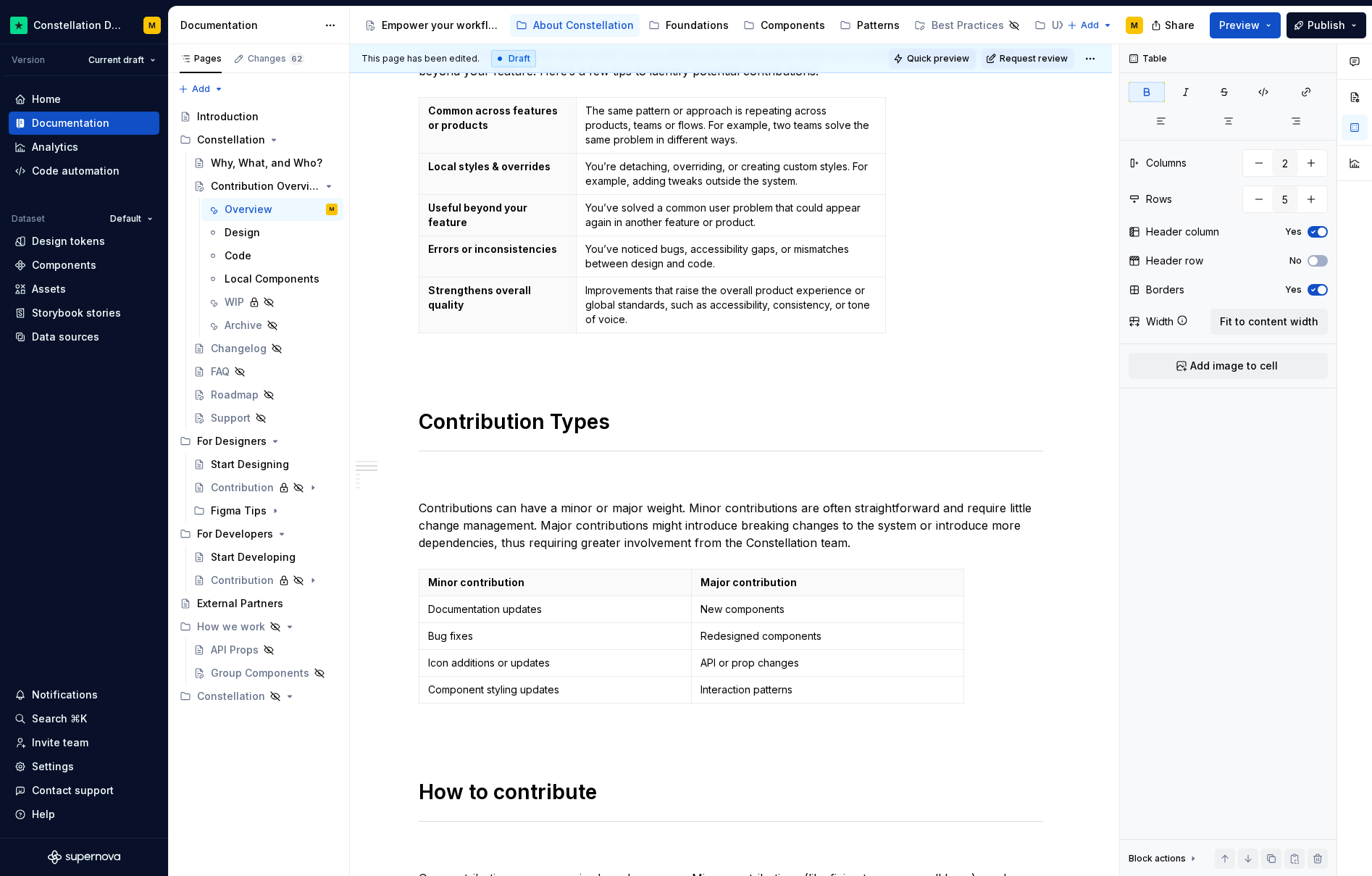
click at [971, 67] on button "Quick preview" at bounding box center [932, 58] width 87 height 21
click at [588, 248] on p "You’ve noticed bugs, accessibility gaps, or mismatches between design and code." at bounding box center [730, 256] width 290 height 29
click at [713, 229] on td "You’ve solved a common user problem that could appear again in another feature …" at bounding box center [731, 215] width 308 height 41
click at [1319, 226] on button "Yes" at bounding box center [1318, 231] width 21 height 12
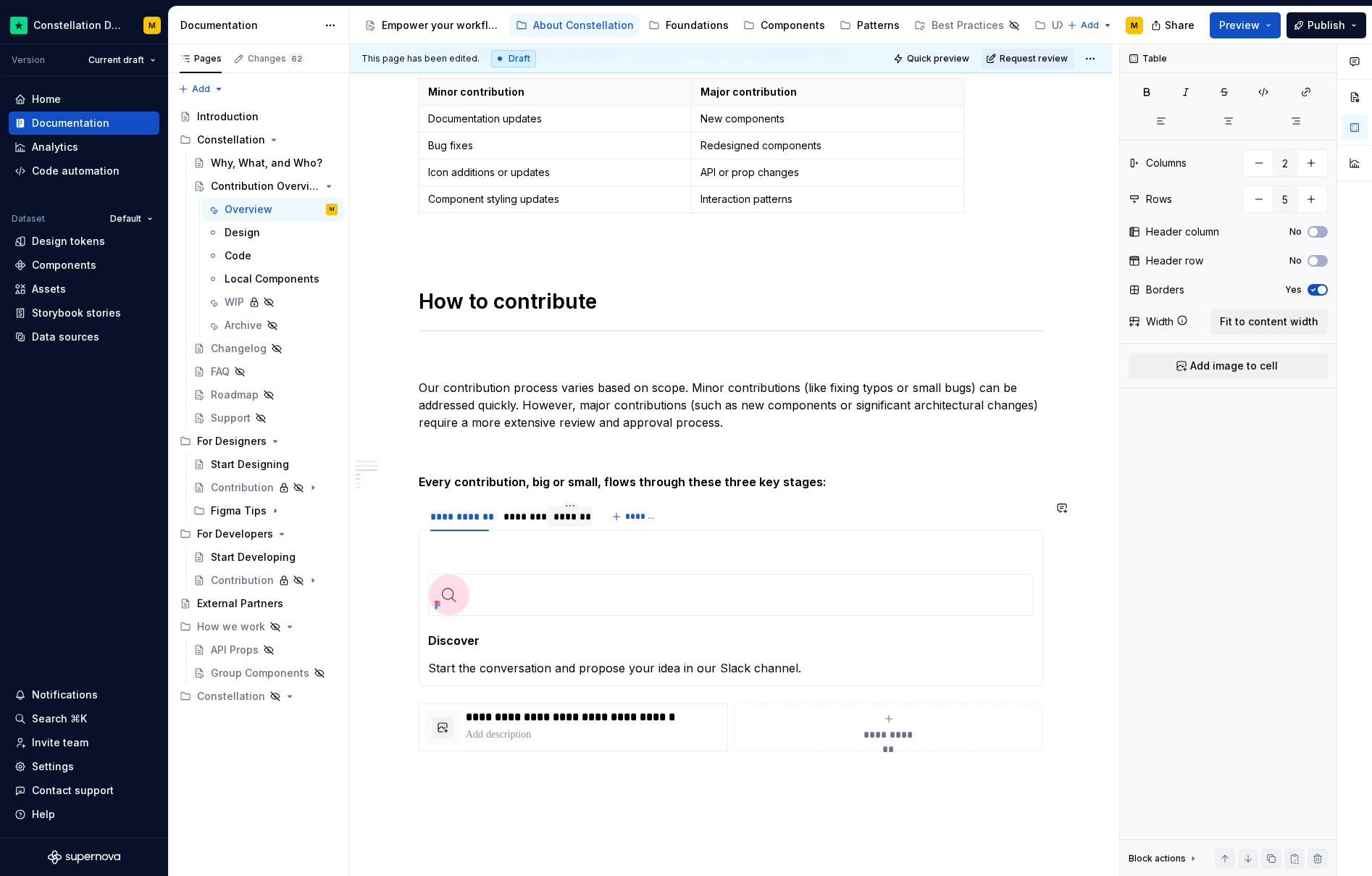
scroll to position [1174, 0]
click at [573, 519] on div "*******" at bounding box center [570, 515] width 33 height 14
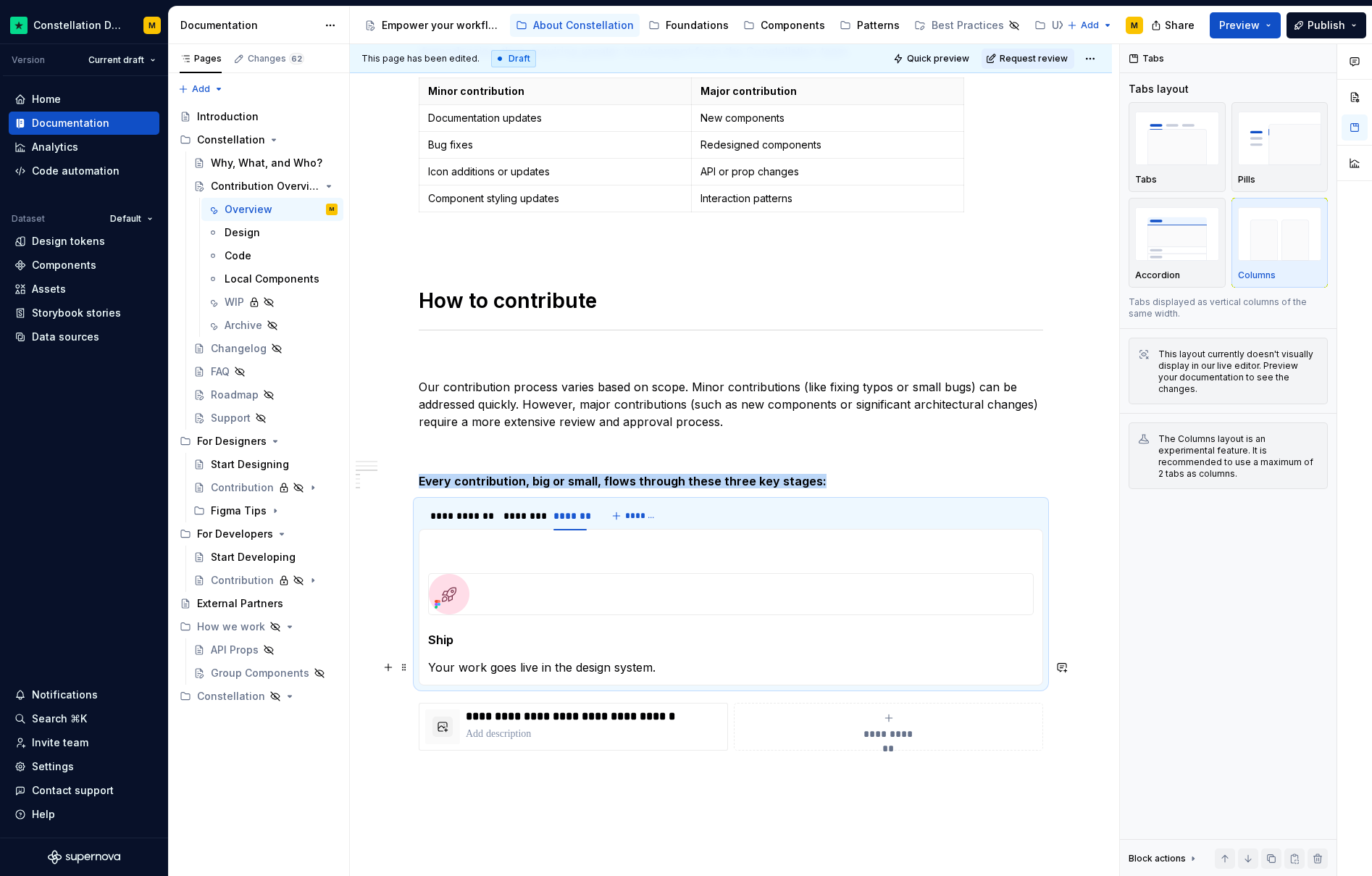
click at [547, 673] on p "Your work goes live in the design system." at bounding box center [731, 666] width 606 height 17
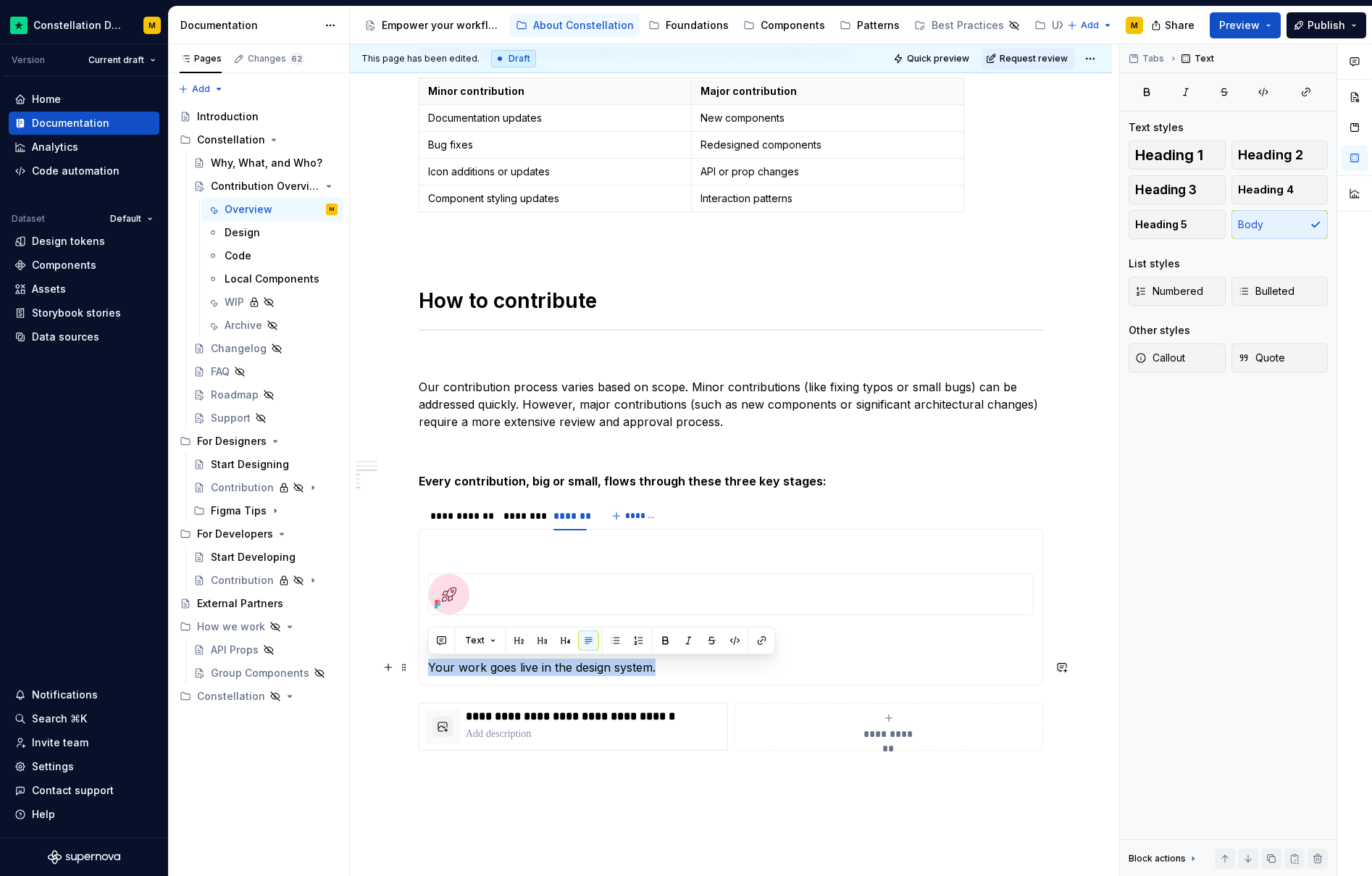
click at [547, 673] on p "Your work goes live in the design system." at bounding box center [731, 666] width 606 height 17
click at [553, 804] on div "Anyone at Trustpilot can contribute to Constellations evolution and health, whe…" at bounding box center [731, 71] width 762 height 1989
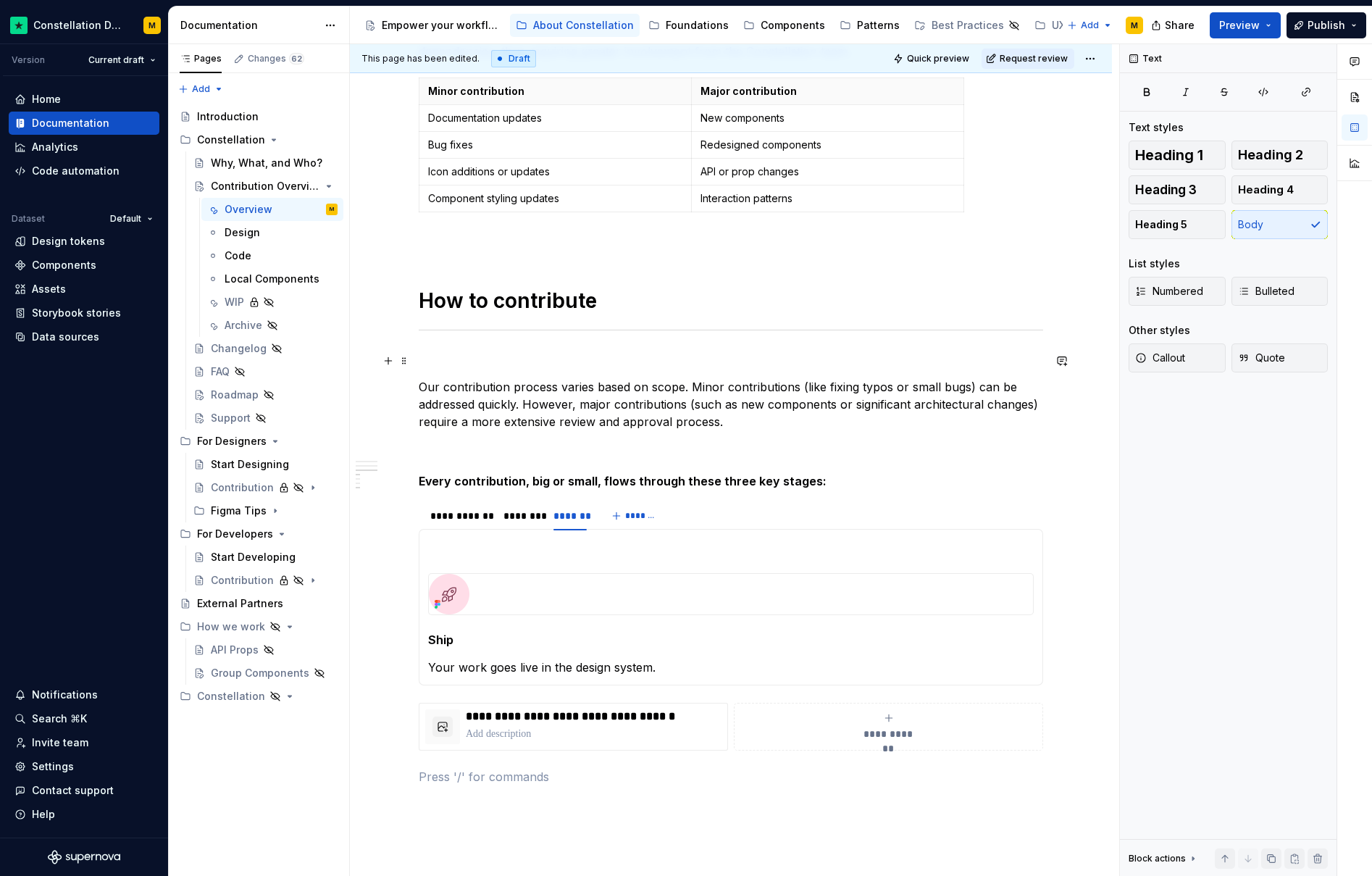
scroll to position [0, 0]
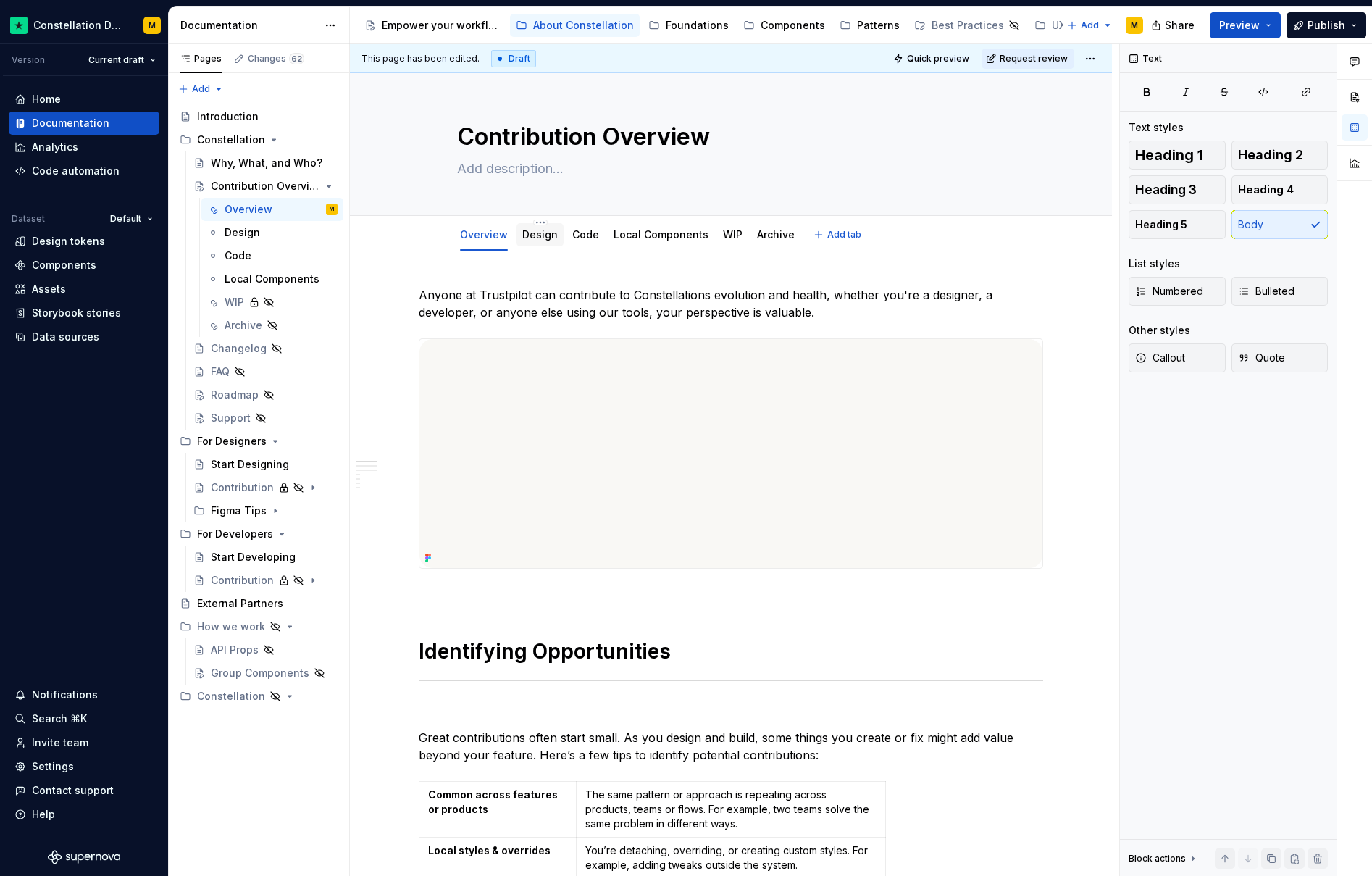
click at [542, 239] on link "Design" at bounding box center [540, 234] width 36 height 13
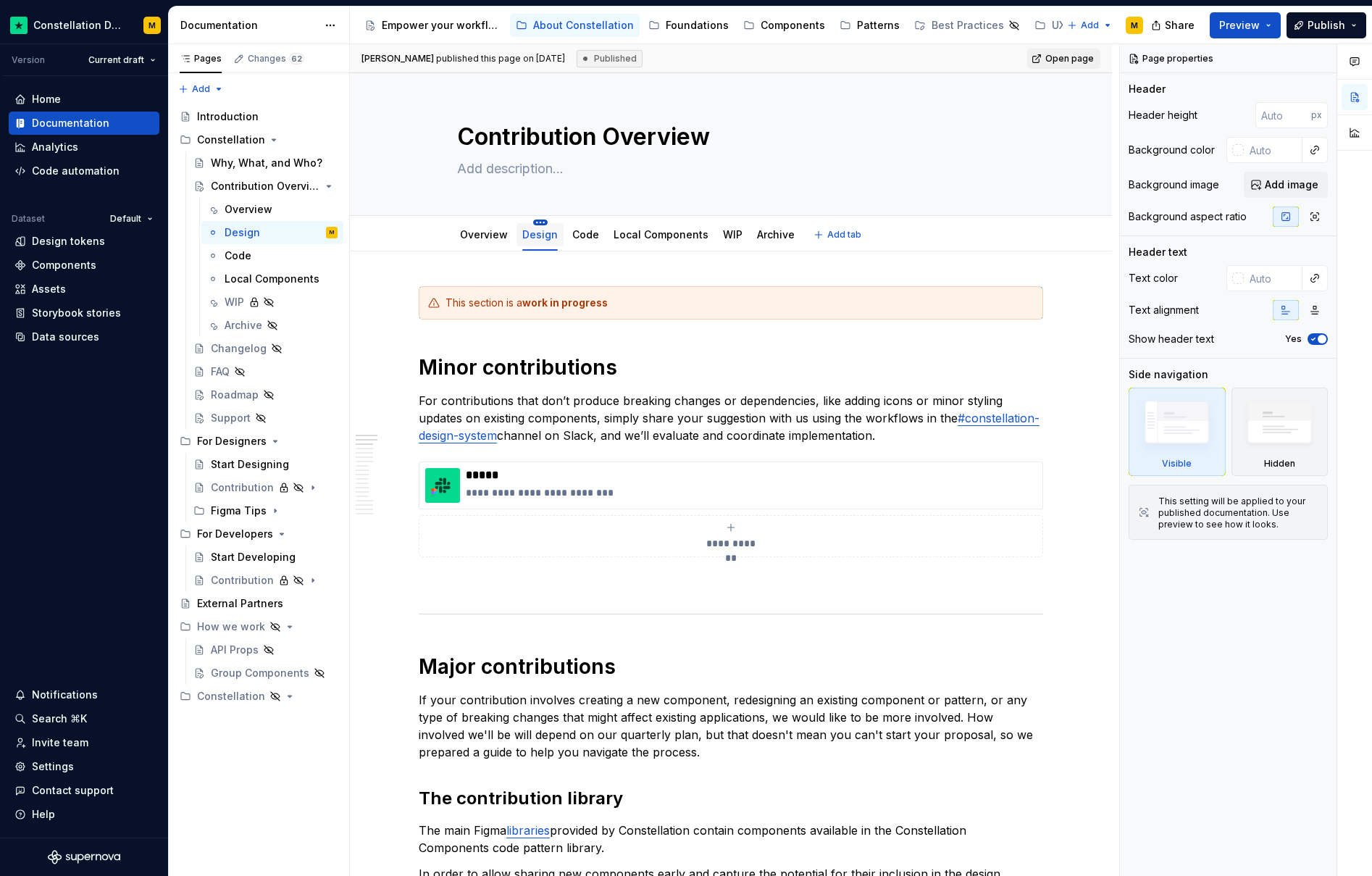
click at [533, 221] on html "Constellation Design System M Version Current draft Home Documentation Analytic…" at bounding box center [686, 438] width 1372 height 876
click at [581, 296] on div "Hide tab" at bounding box center [604, 296] width 94 height 14
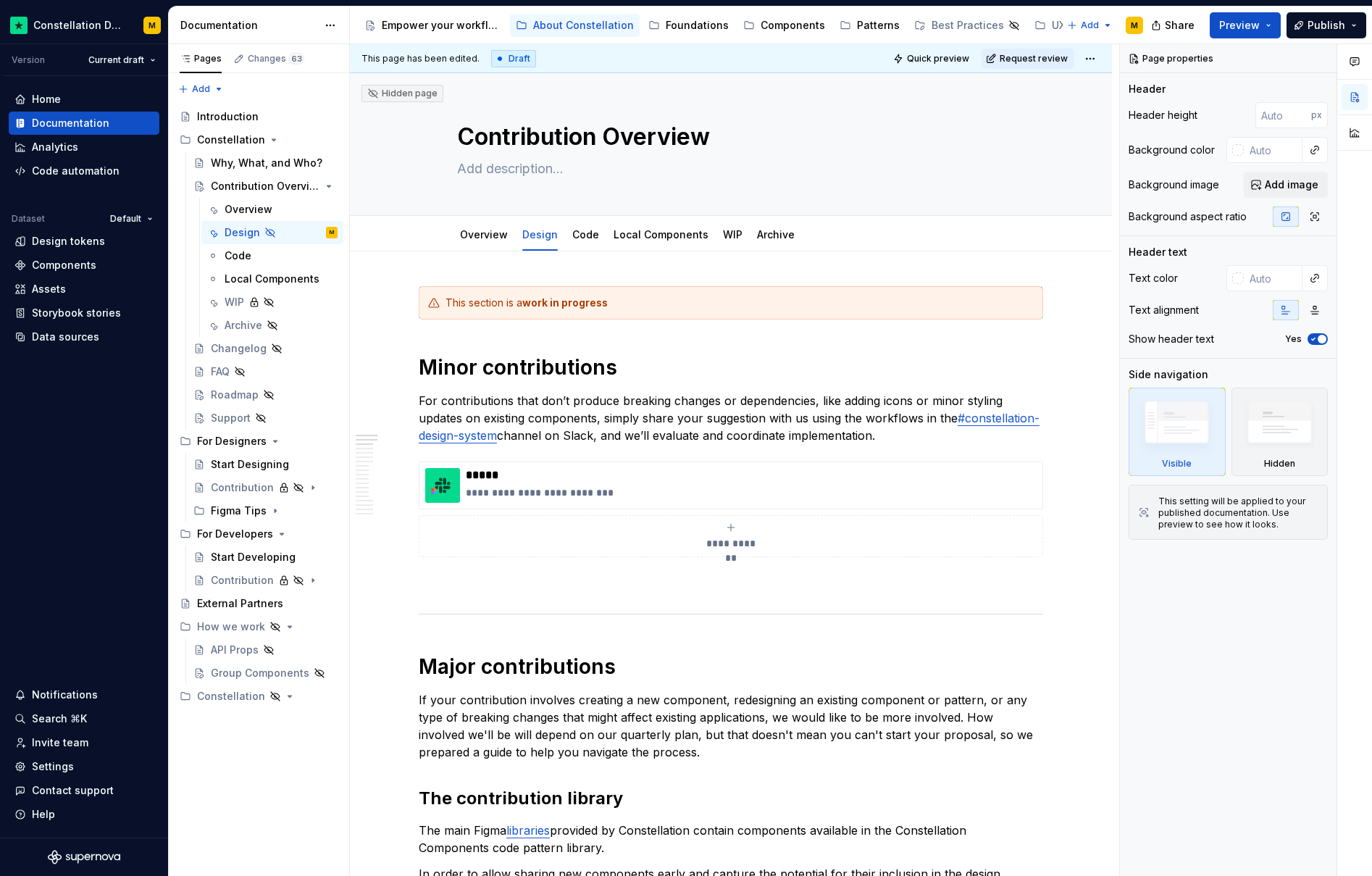
type textarea "*"
